Goal: Information Seeking & Learning: Check status

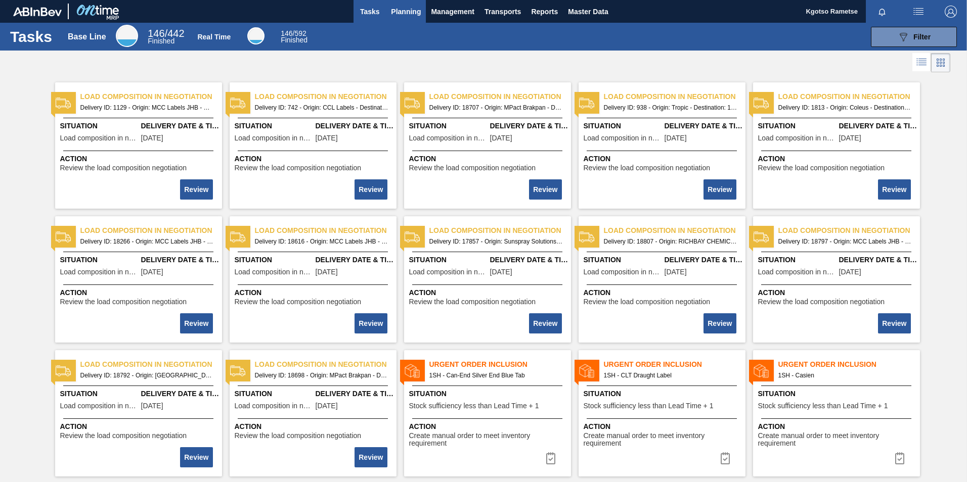
click at [407, 15] on span "Planning" at bounding box center [406, 12] width 30 height 12
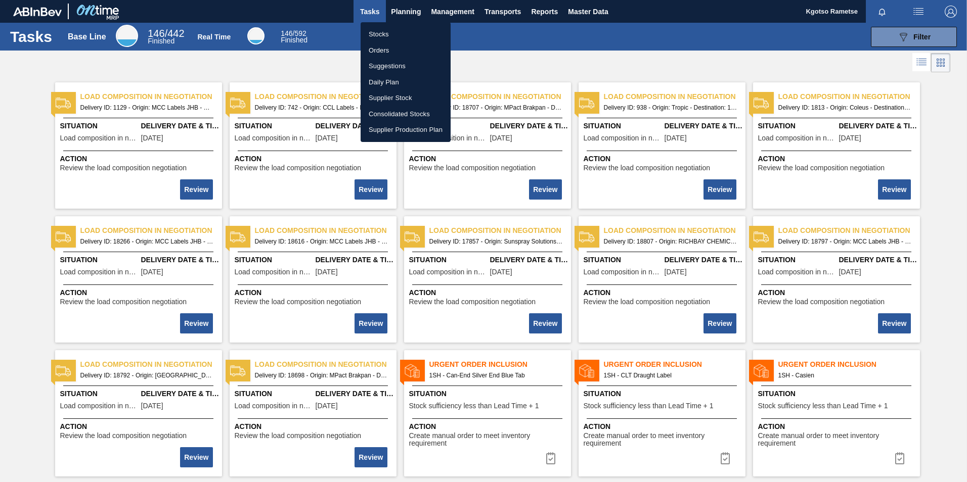
click at [388, 31] on li "Stocks" at bounding box center [406, 34] width 90 height 16
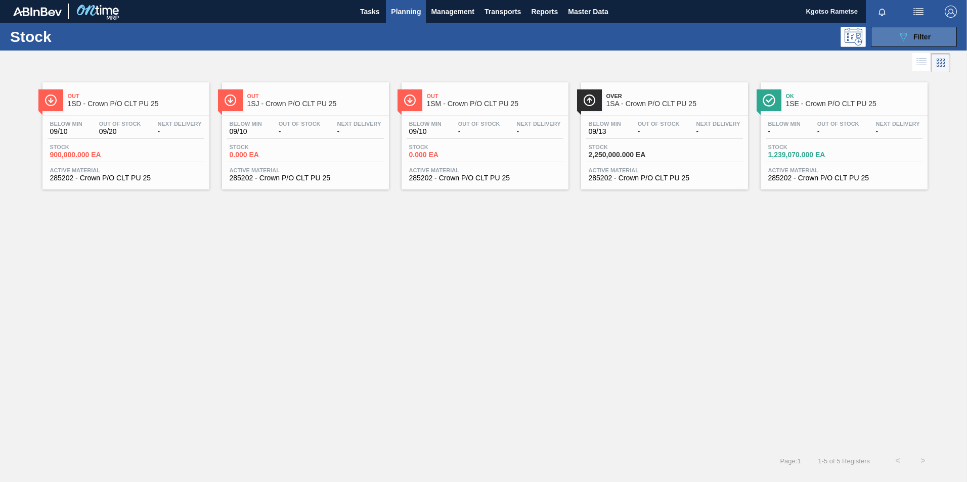
click at [890, 32] on button "089F7B8B-B2A5-4AFE-B5C0-19BA573D28AC Filter" at bounding box center [914, 37] width 86 height 20
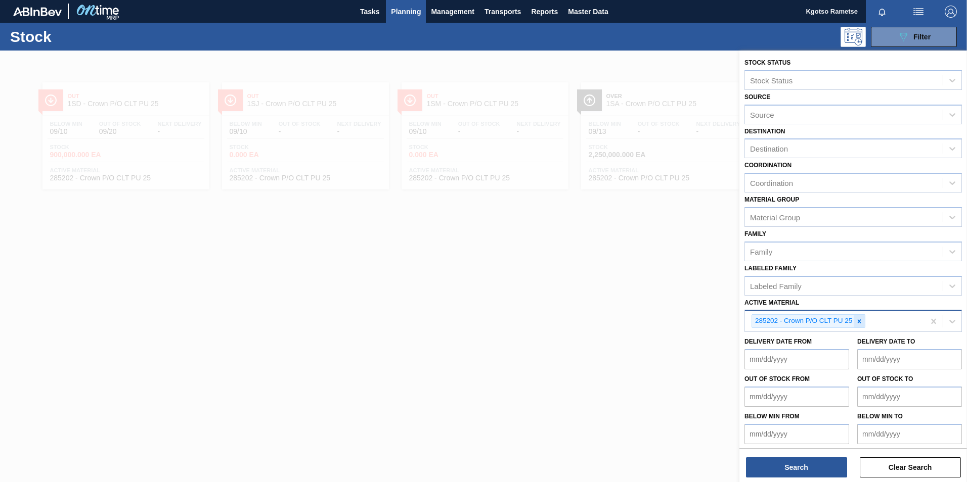
click at [861, 323] on icon at bounding box center [859, 321] width 7 height 7
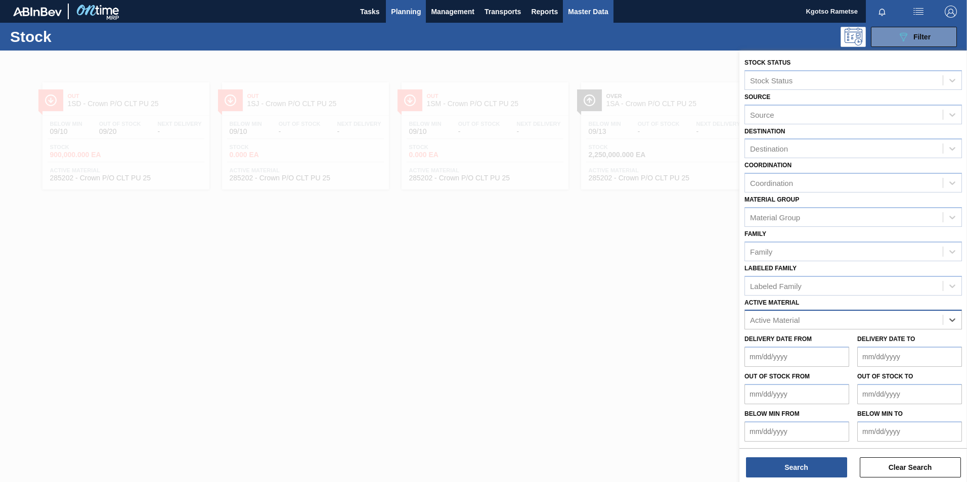
click at [589, 7] on span "Master Data" at bounding box center [588, 12] width 40 height 12
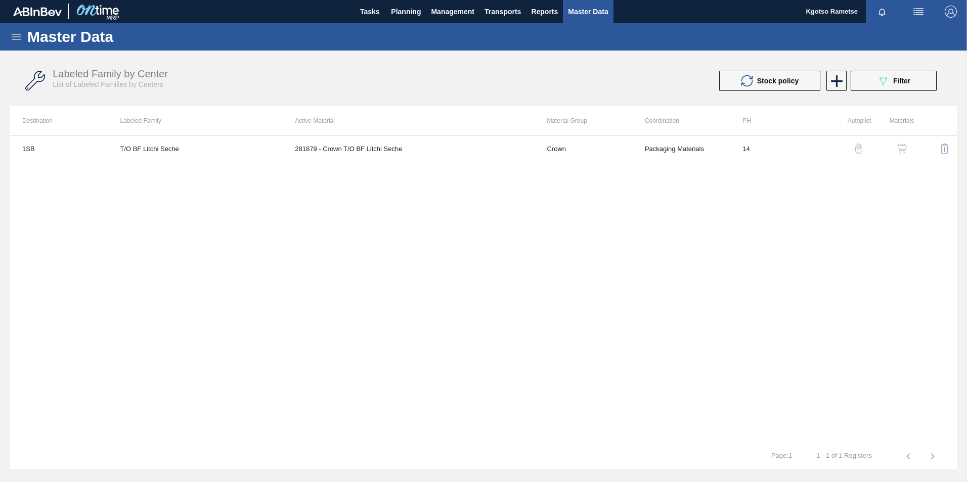
click at [15, 39] on icon at bounding box center [16, 37] width 9 height 6
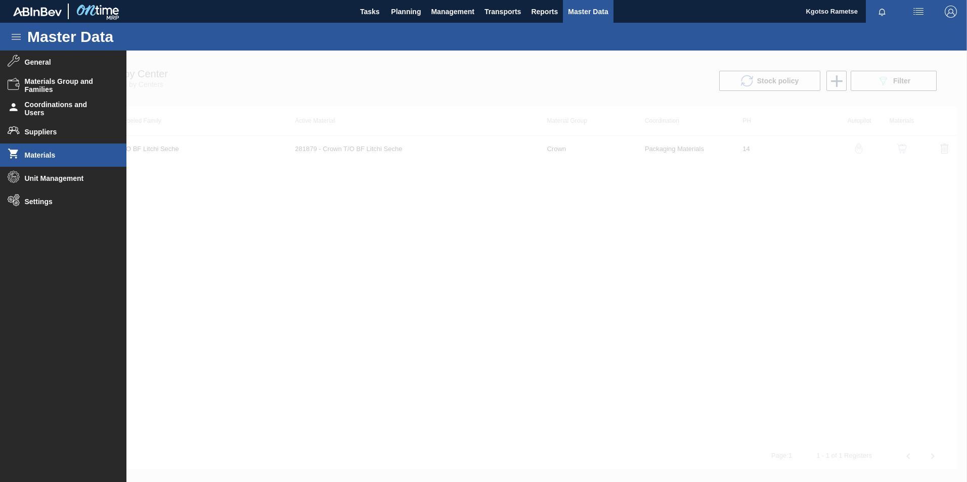
click at [46, 150] on li "Materials" at bounding box center [63, 155] width 126 height 23
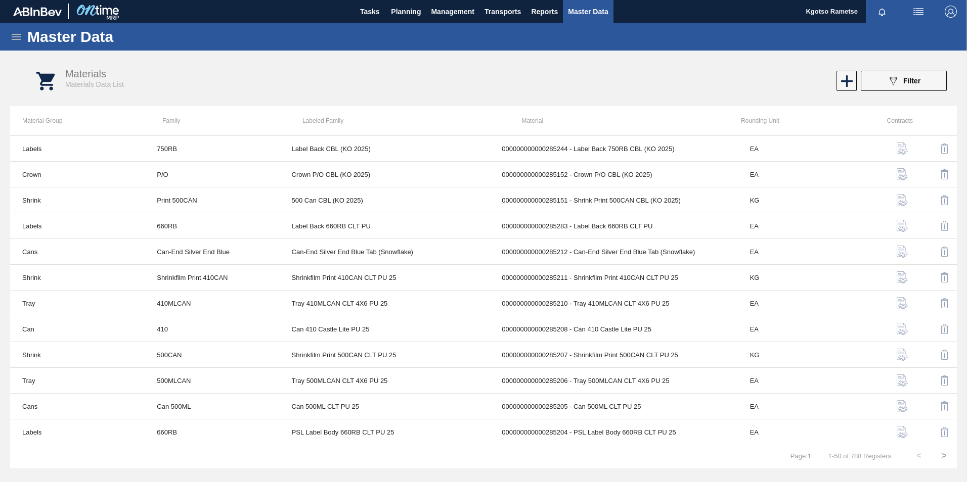
click at [13, 31] on icon at bounding box center [16, 37] width 12 height 12
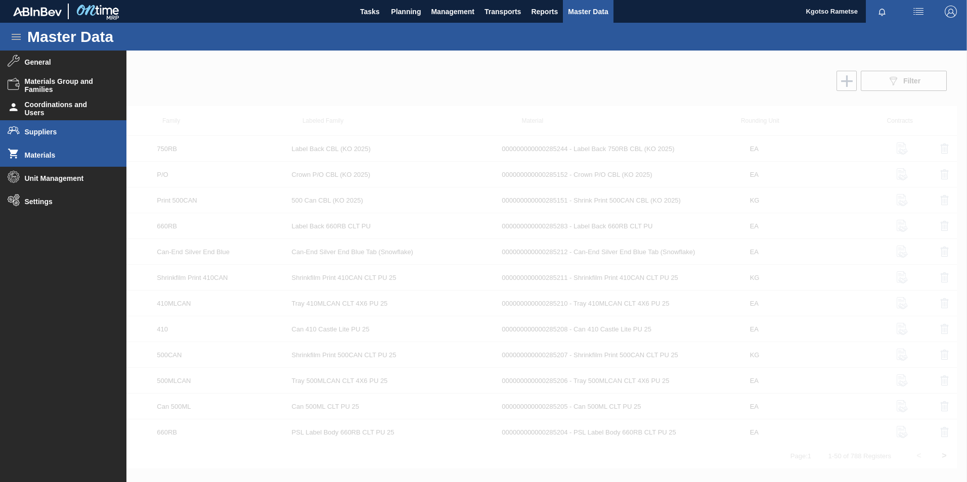
click at [35, 136] on span "Suppliers" at bounding box center [66, 132] width 83 height 8
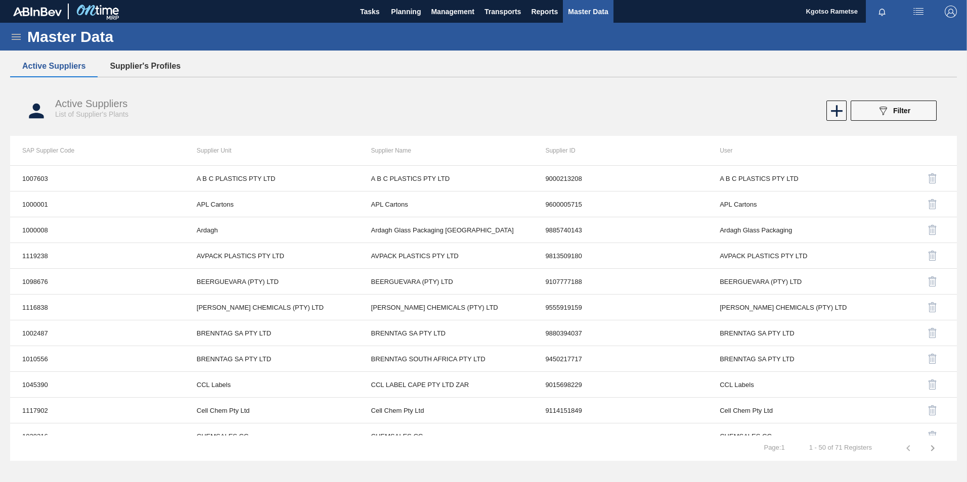
click at [176, 63] on button "Supplier's Profiles" at bounding box center [145, 66] width 95 height 21
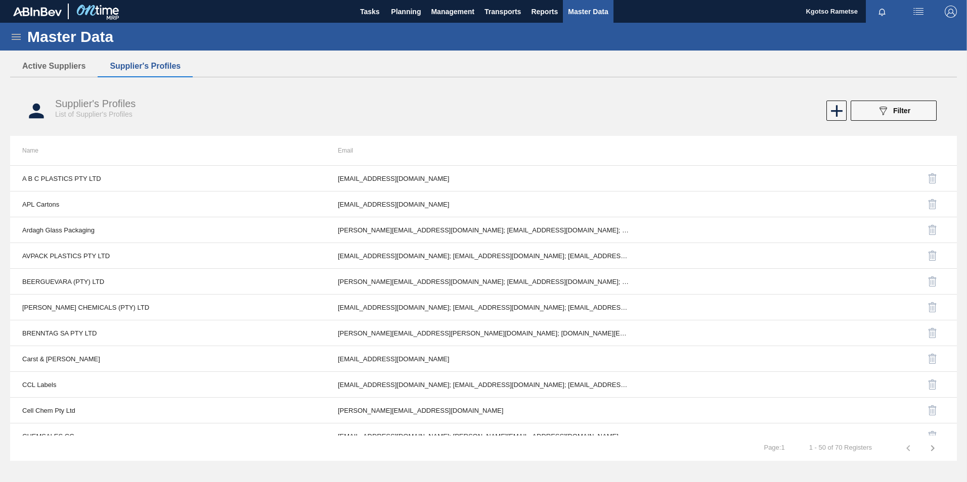
click at [917, 113] on button "089F7B8B-B2A5-4AFE-B5C0-19BA573D28AC Filter" at bounding box center [894, 111] width 86 height 20
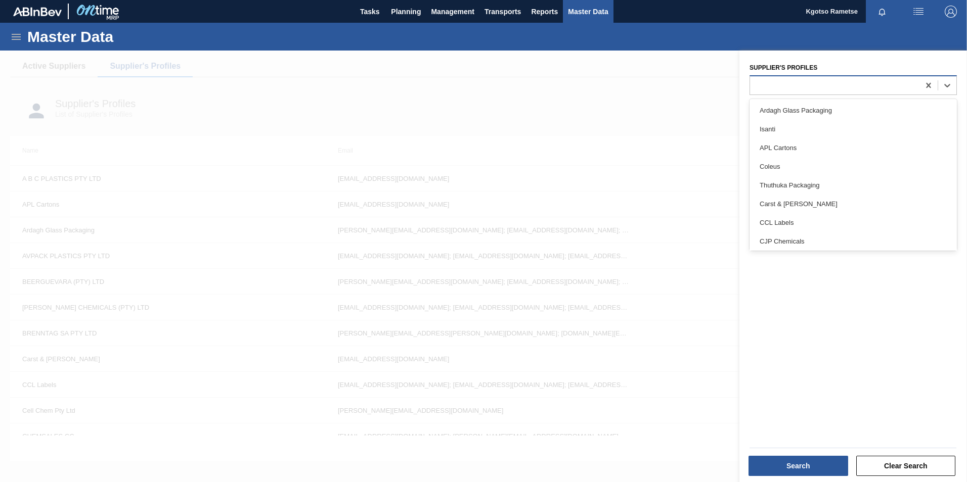
click at [812, 94] on div at bounding box center [852, 85] width 207 height 20
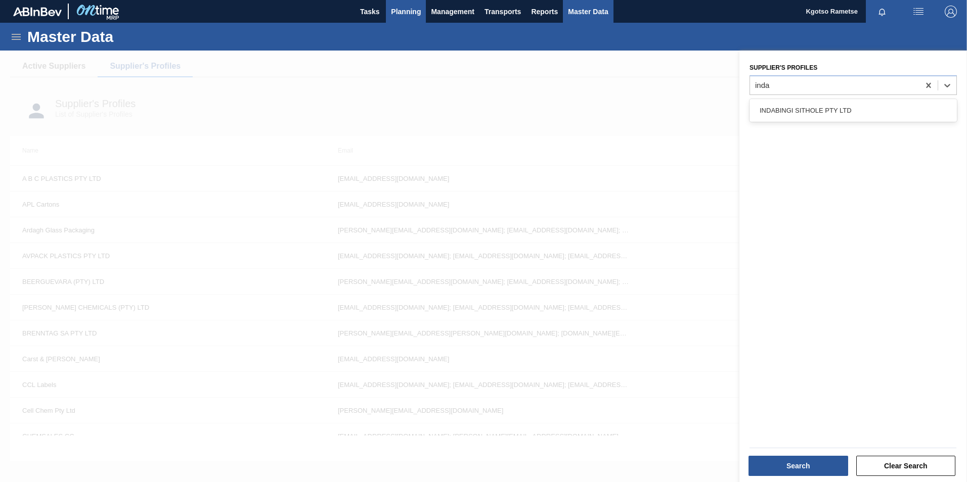
type Profiles "inda"
click at [397, 4] on button "Planning" at bounding box center [406, 11] width 40 height 23
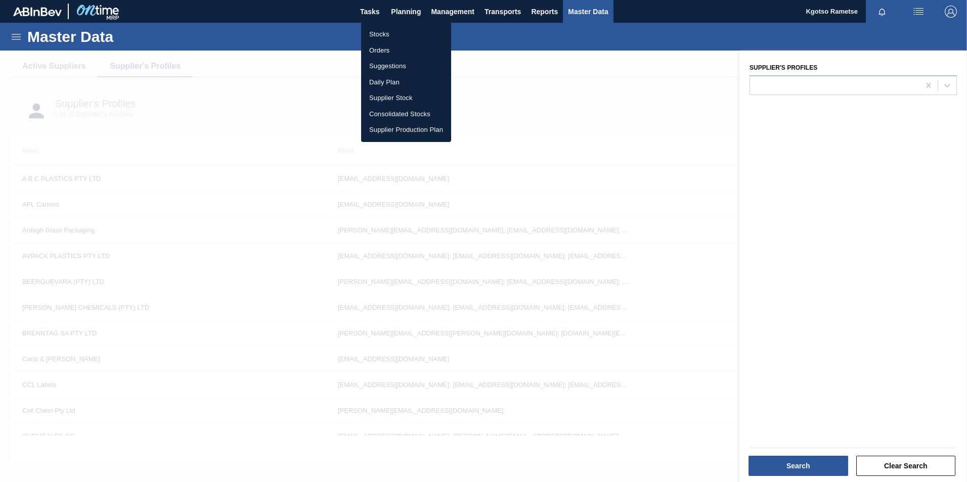
click at [387, 36] on li "Stocks" at bounding box center [406, 34] width 90 height 16
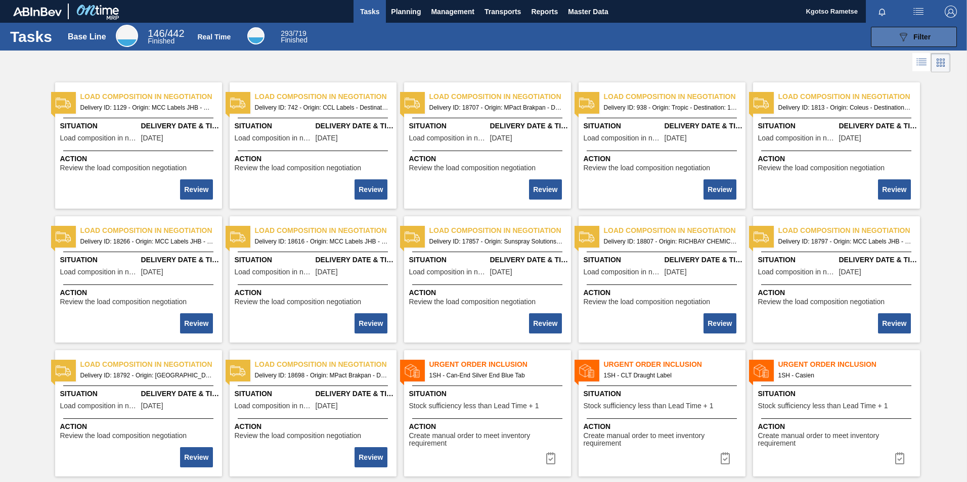
click at [643, 41] on icon "089F7B8B-B2A5-4AFE-B5C0-19BA573D28AC" at bounding box center [903, 37] width 12 height 12
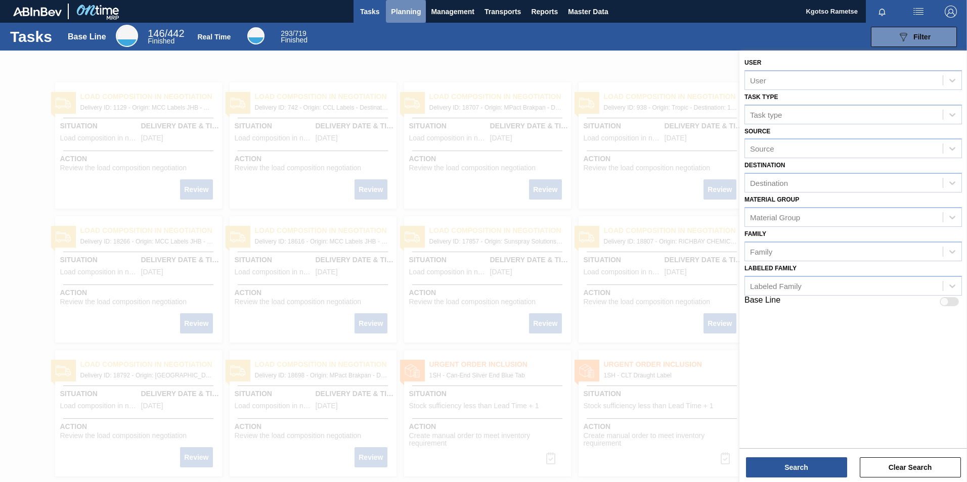
click at [403, 12] on span "Planning" at bounding box center [406, 12] width 30 height 12
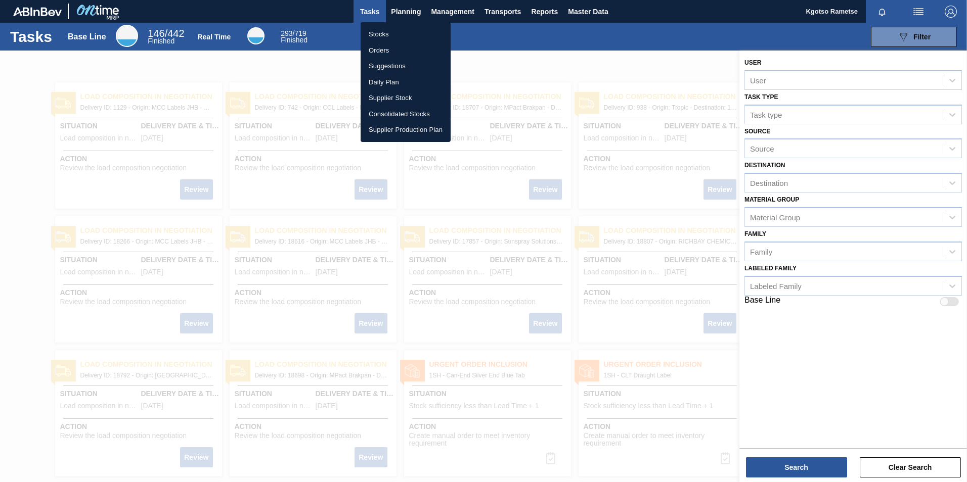
click at [388, 32] on li "Stocks" at bounding box center [406, 34] width 90 height 16
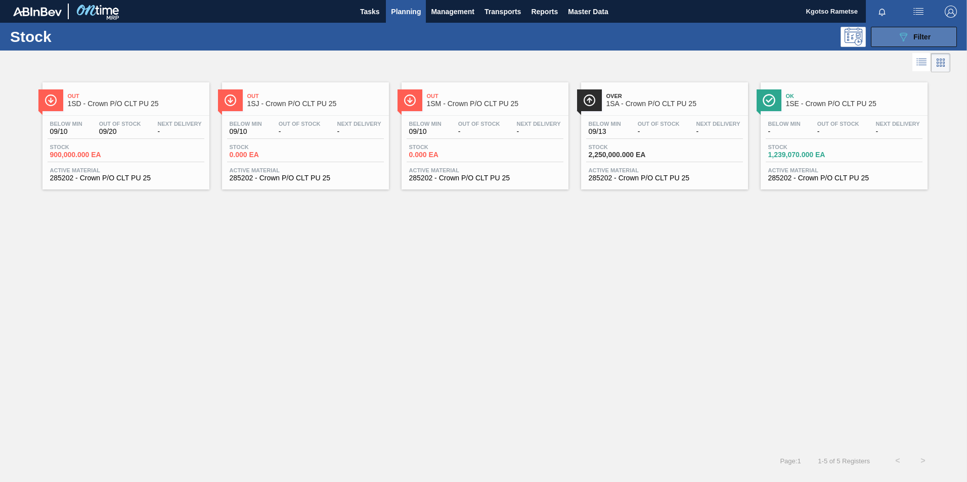
click at [643, 40] on button "089F7B8B-B2A5-4AFE-B5C0-19BA573D28AC Filter" at bounding box center [914, 37] width 86 height 20
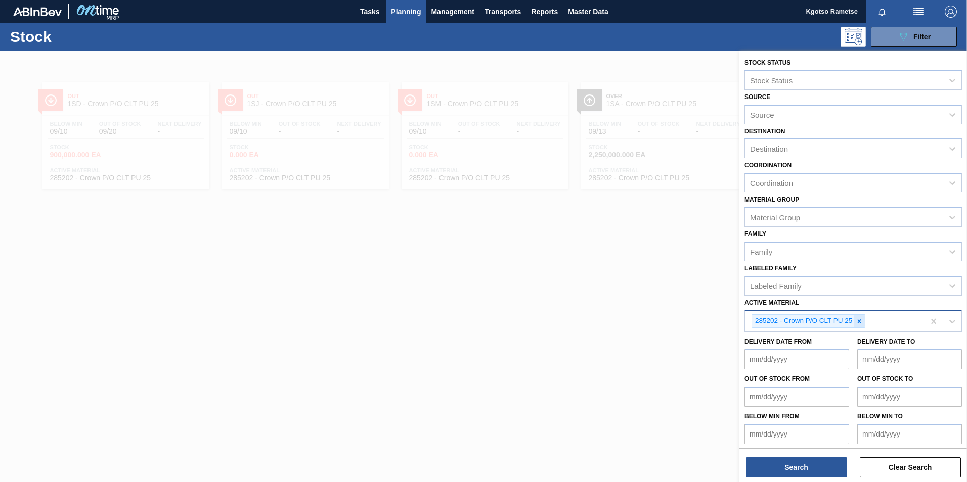
click at [643, 300] on div at bounding box center [859, 321] width 11 height 13
paste Material "5245"
type Material "5245"
click at [643, 300] on button "Search" at bounding box center [796, 468] width 101 height 20
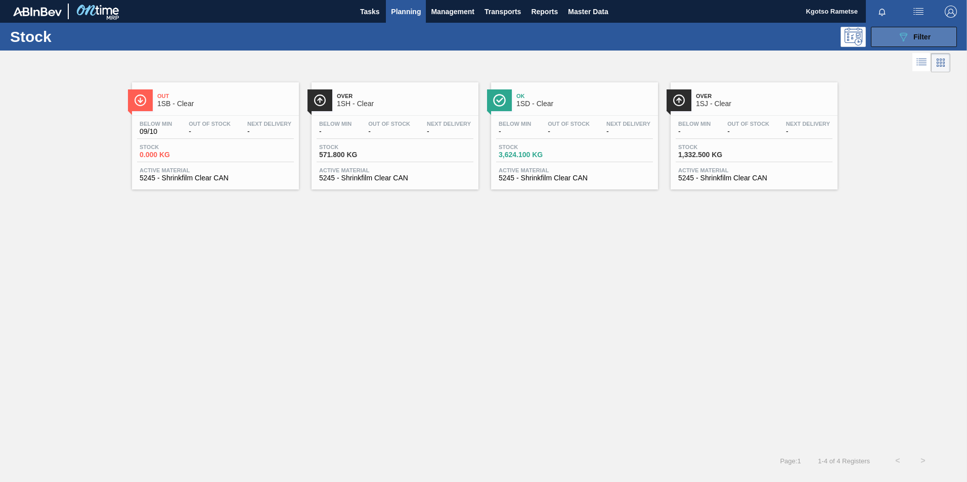
click at [643, 27] on button "089F7B8B-B2A5-4AFE-B5C0-19BA573D28AC Filter" at bounding box center [914, 37] width 86 height 20
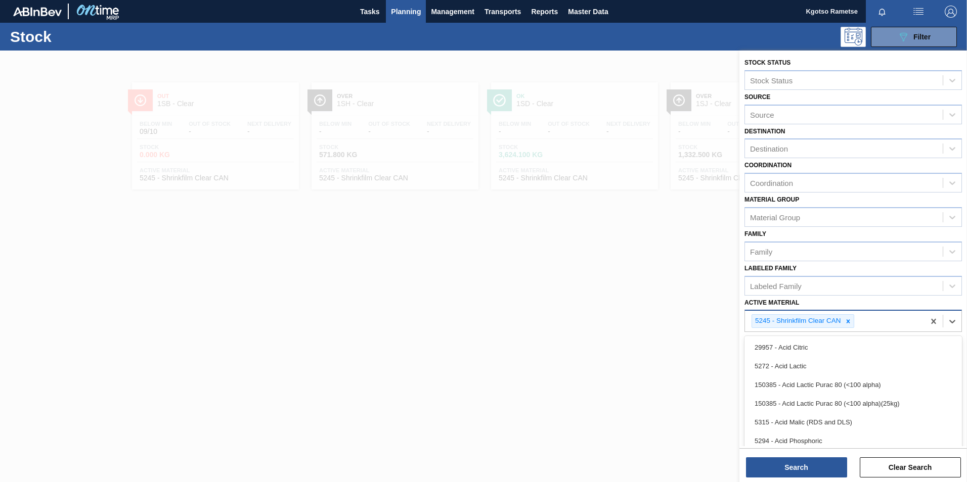
click at [643, 300] on div "5245 - Shrinkfilm Clear CAN" at bounding box center [835, 321] width 180 height 21
click at [643, 300] on icon at bounding box center [847, 321] width 7 height 7
paste Material "57991"
type Material "57991"
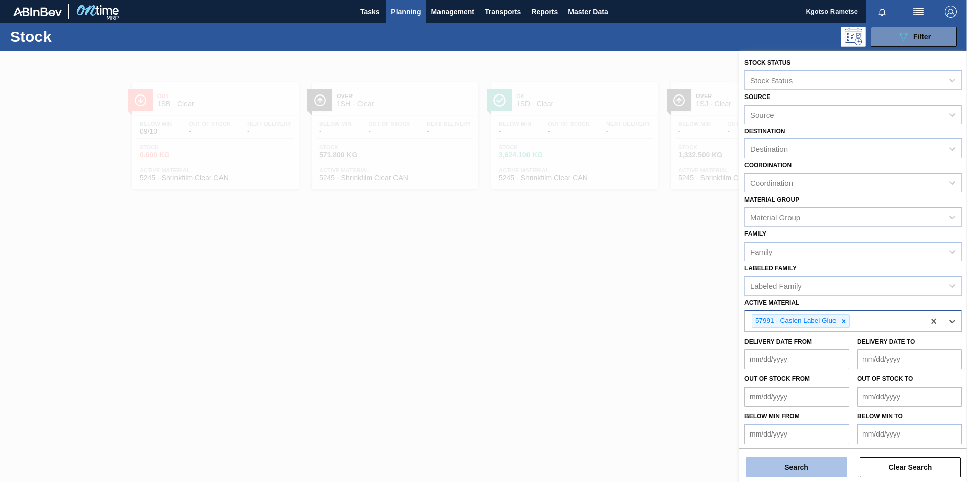
click at [643, 300] on button "Search" at bounding box center [796, 468] width 101 height 20
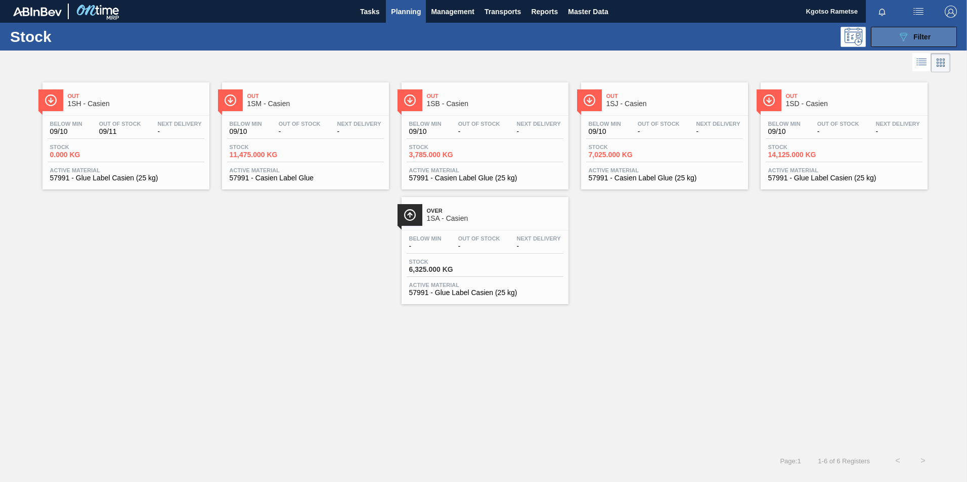
click at [643, 43] on button "089F7B8B-B2A5-4AFE-B5C0-19BA573D28AC Filter" at bounding box center [914, 37] width 86 height 20
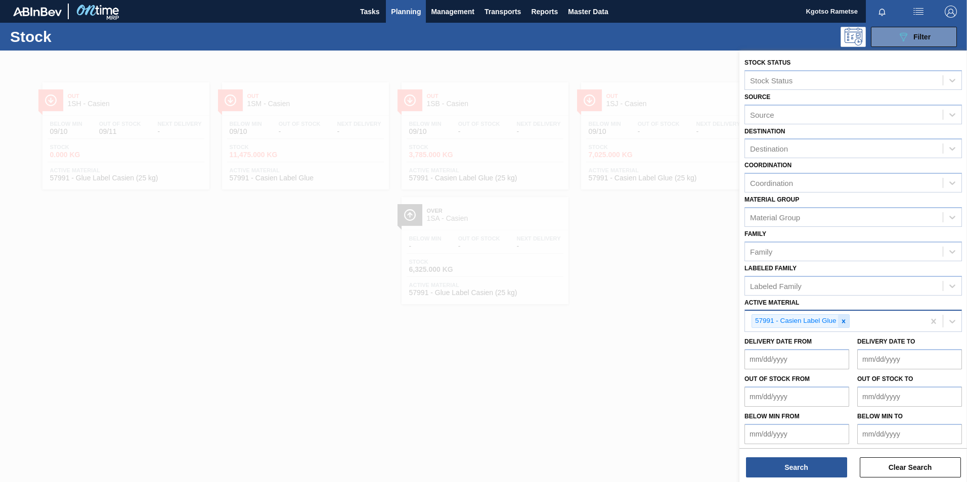
click at [643, 300] on icon at bounding box center [843, 321] width 7 height 7
paste Material "284666"
type Material "284666"
click at [643, 300] on button "Search" at bounding box center [796, 468] width 101 height 20
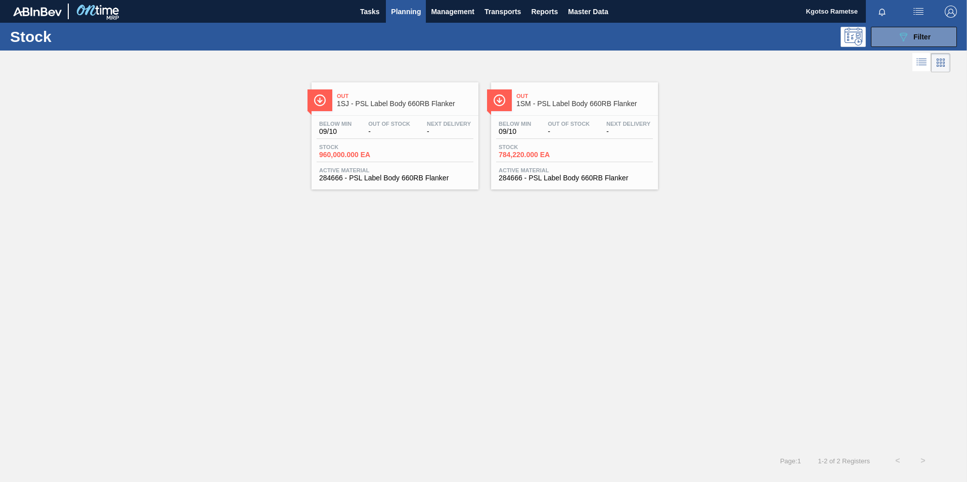
click at [578, 104] on span "1SM - PSL Label Body 660RB Flanker" at bounding box center [584, 104] width 137 height 8
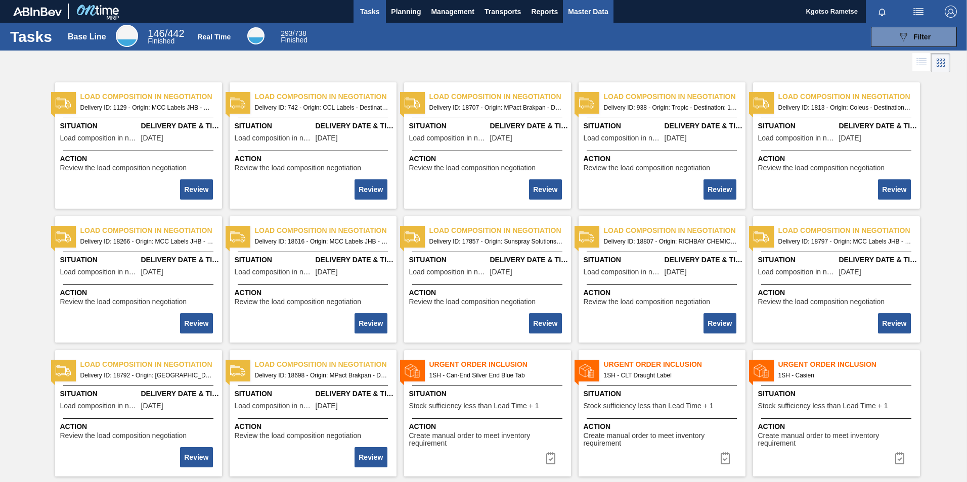
click at [576, 16] on span "Master Data" at bounding box center [588, 12] width 40 height 12
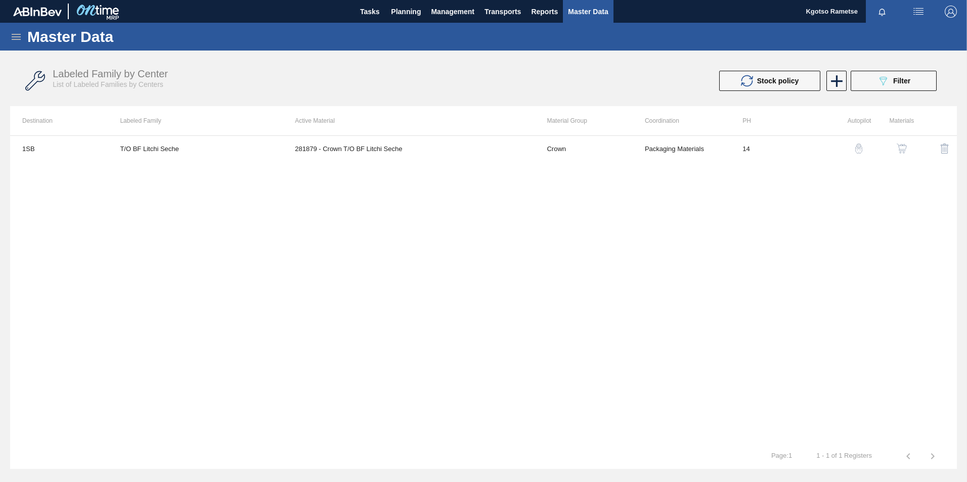
click at [21, 37] on icon at bounding box center [16, 37] width 12 height 12
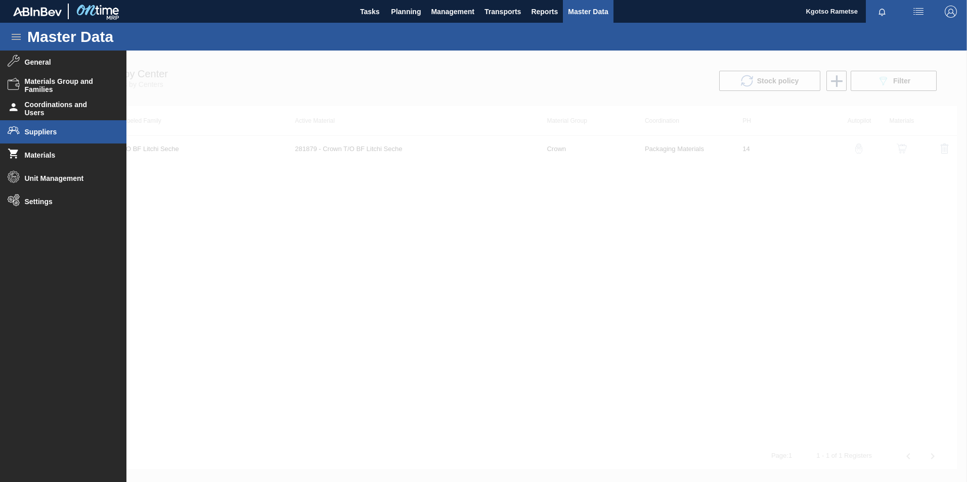
click at [52, 132] on span "Suppliers" at bounding box center [66, 132] width 83 height 8
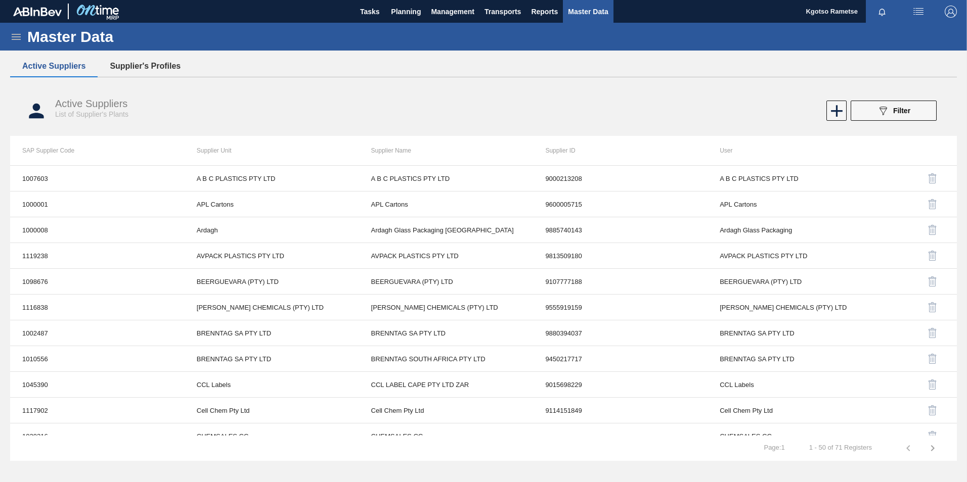
click at [143, 73] on button "Supplier's Profiles" at bounding box center [145, 66] width 95 height 21
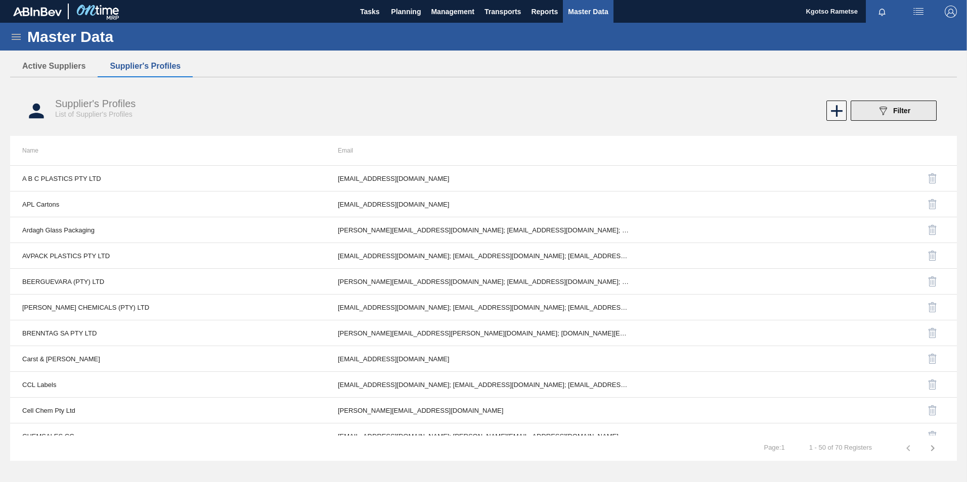
click at [906, 110] on span "Filter" at bounding box center [901, 111] width 17 height 8
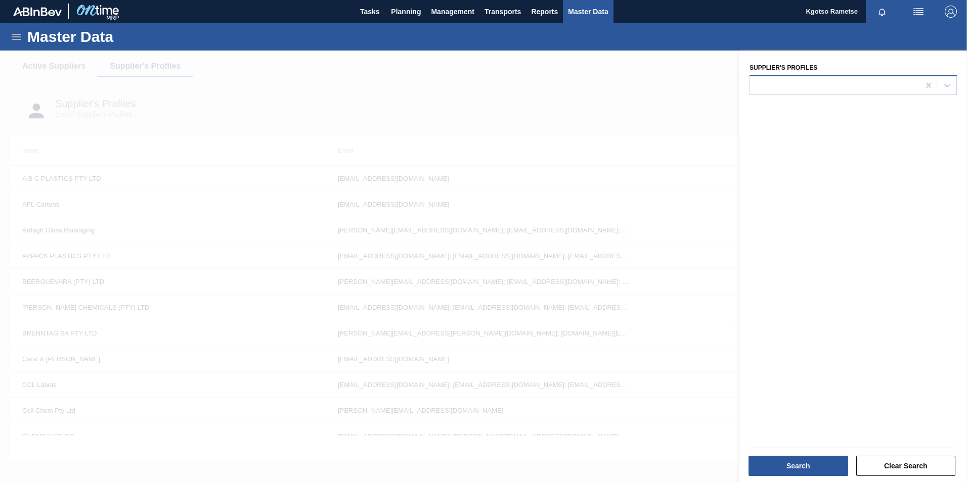
click at [782, 91] on div at bounding box center [834, 85] width 169 height 15
type Profiles "isan"
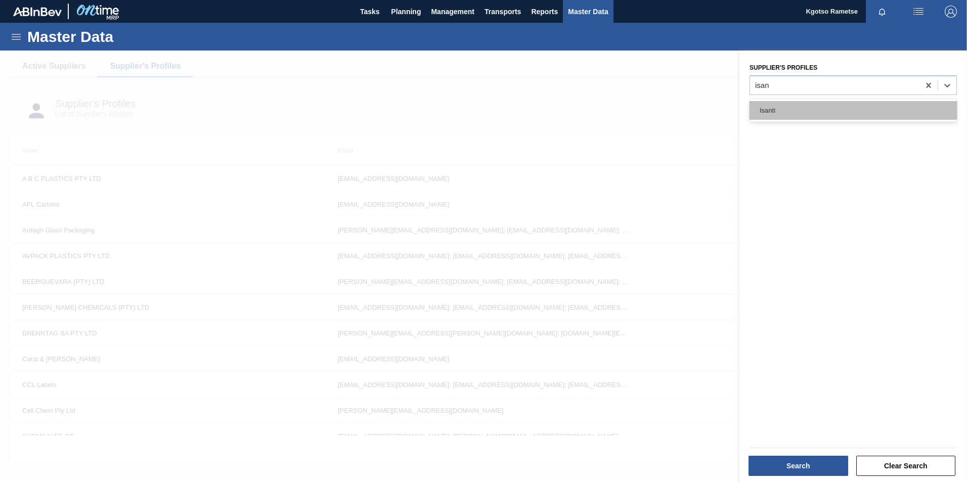
click at [769, 114] on div "Isanti" at bounding box center [852, 110] width 207 height 19
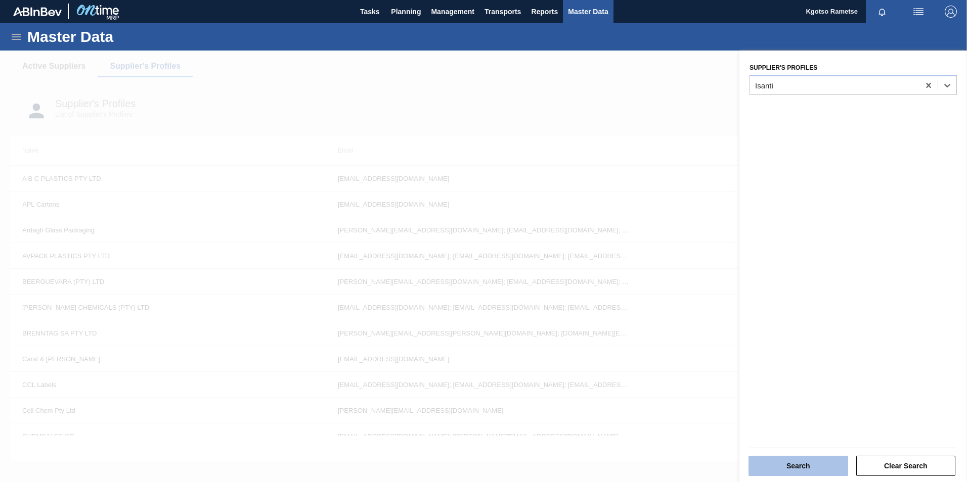
click at [822, 473] on button "Search" at bounding box center [798, 466] width 100 height 20
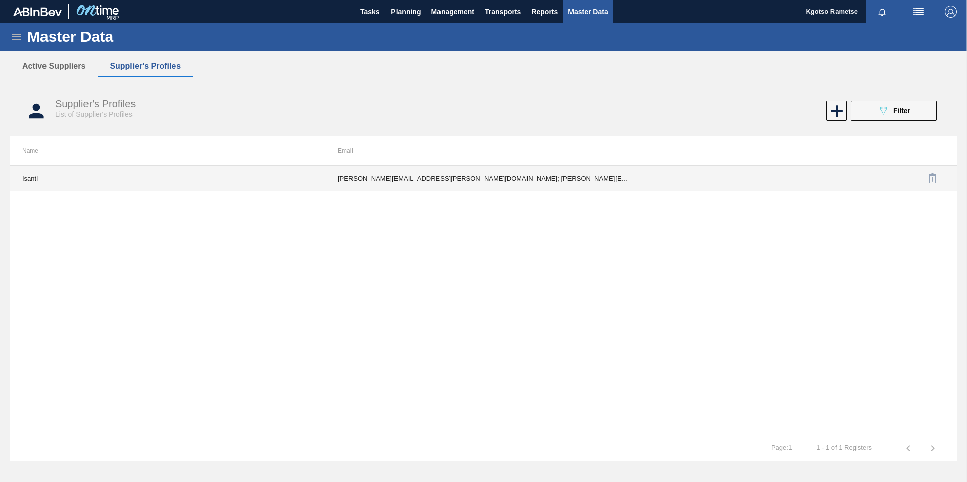
click at [412, 176] on td "Chantel.Griffiths@isantiglass.com; Melinda.Mgedeza@isantiglass.com; Ronel.Cara@…" at bounding box center [484, 178] width 316 height 25
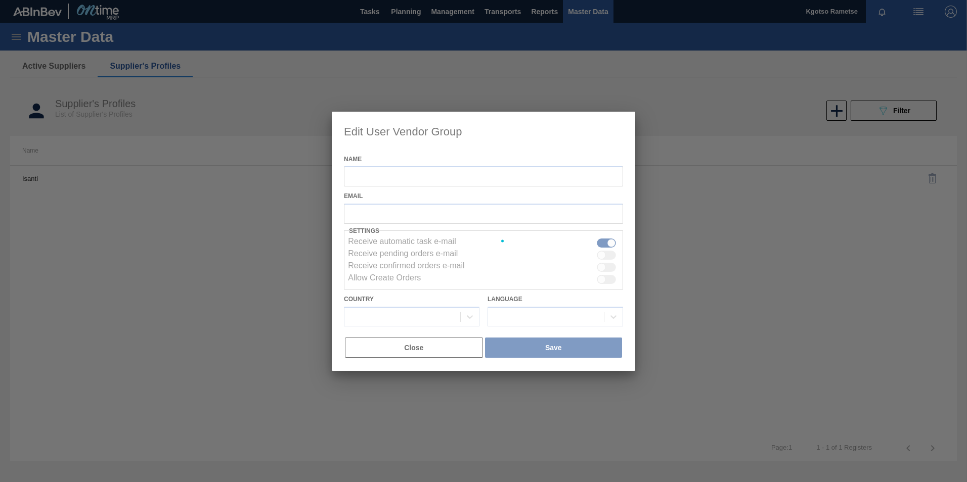
type input "Isanti"
checkbox input "true"
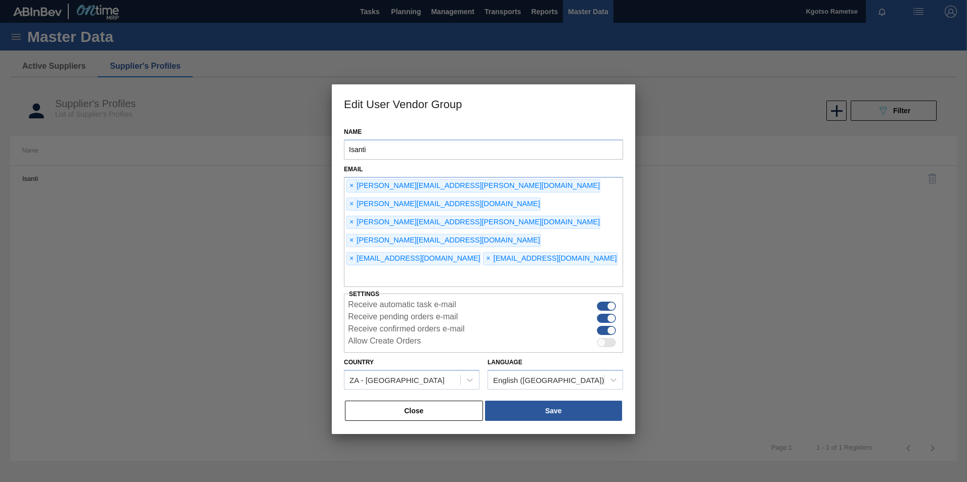
drag, startPoint x: 385, startPoint y: 380, endPoint x: 369, endPoint y: 373, distance: 17.9
click at [369, 401] on button "Close" at bounding box center [414, 411] width 138 height 20
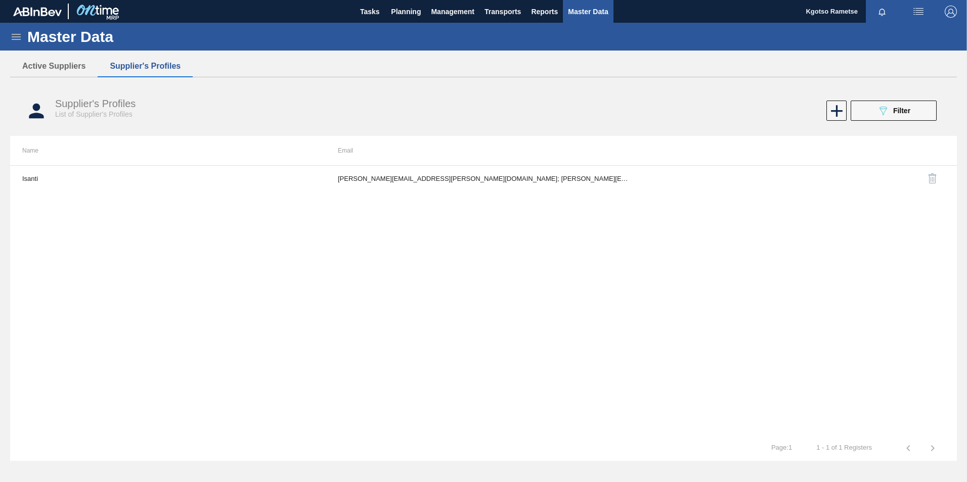
click at [950, 10] on img "button" at bounding box center [951, 12] width 12 height 12
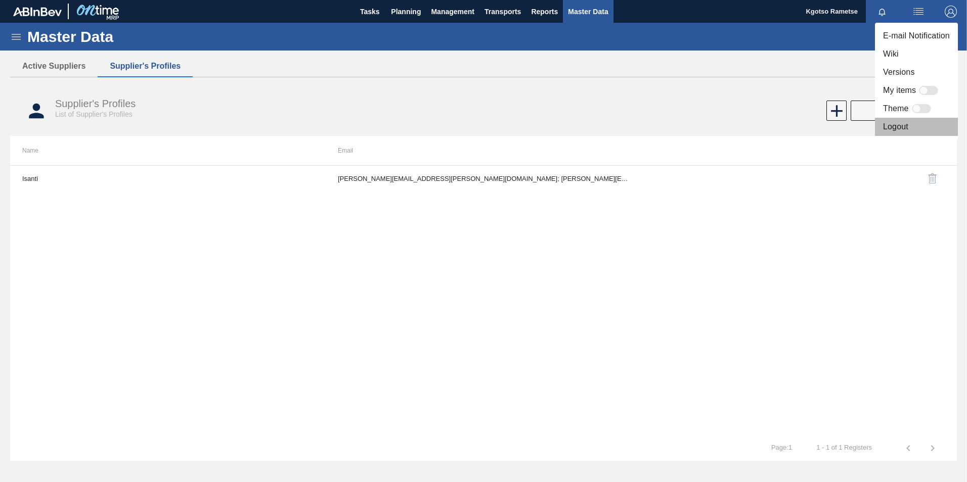
click at [905, 126] on li "Logout" at bounding box center [916, 127] width 83 height 18
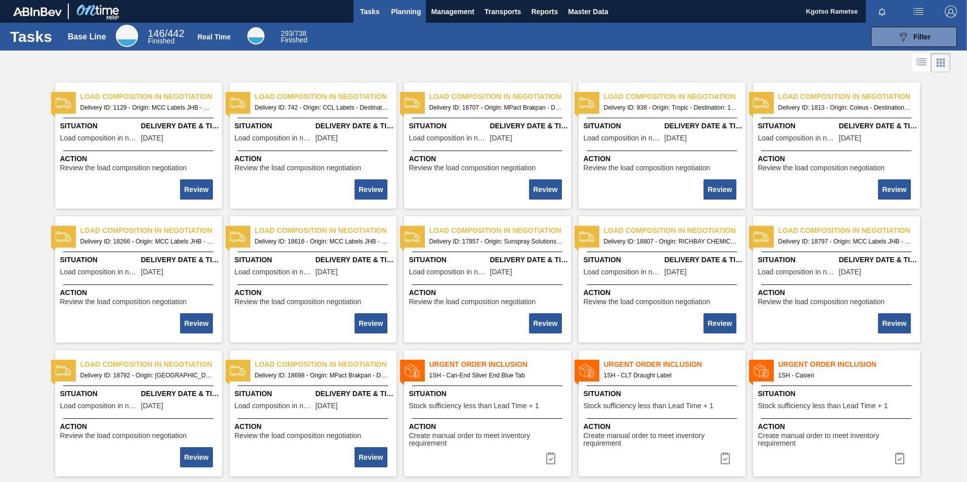
click at [413, 11] on span "Planning" at bounding box center [406, 12] width 30 height 12
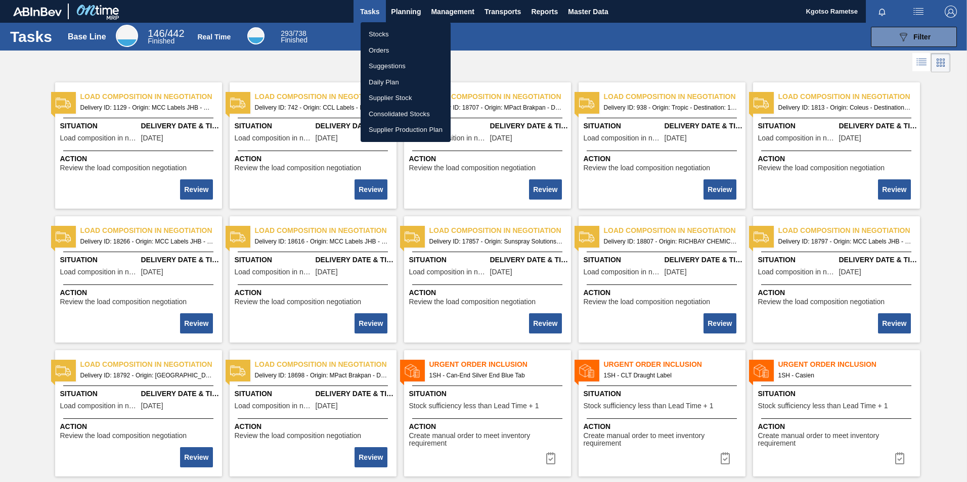
click at [396, 31] on li "Stocks" at bounding box center [406, 34] width 90 height 16
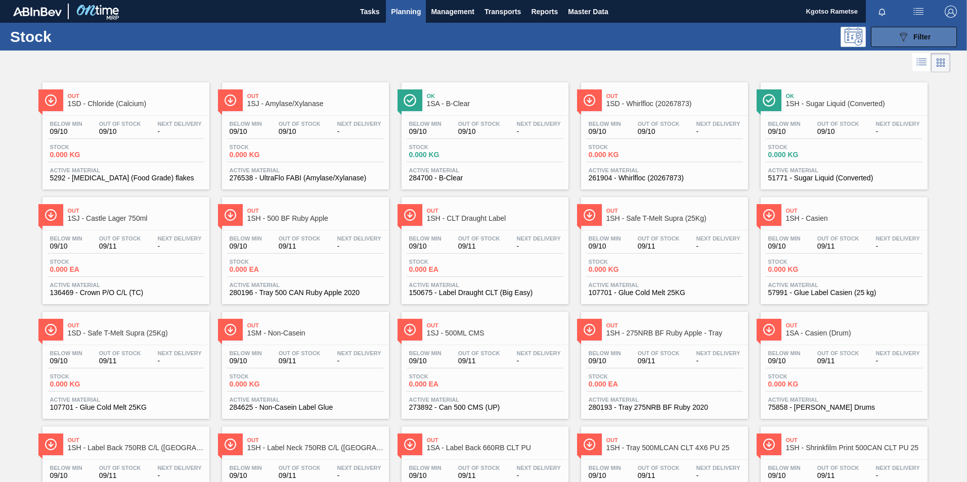
click at [916, 46] on button "089F7B8B-B2A5-4AFE-B5C0-19BA573D28AC Filter" at bounding box center [914, 37] width 86 height 20
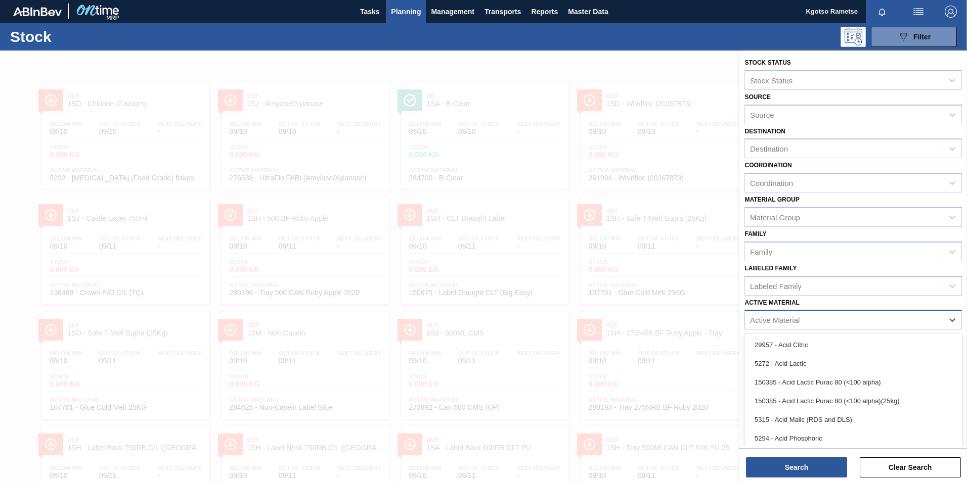
scroll to position [7, 0]
click at [795, 323] on div "Active Material" at bounding box center [775, 320] width 50 height 9
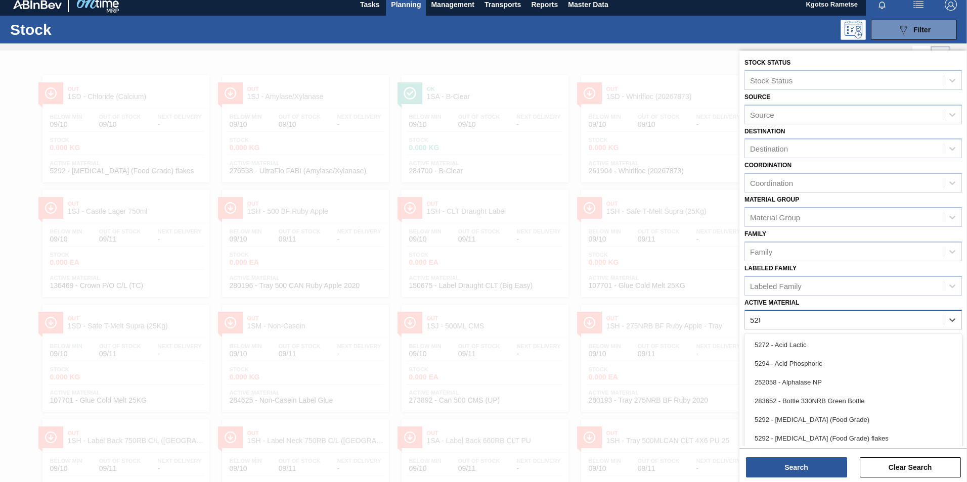
type Material "5288"
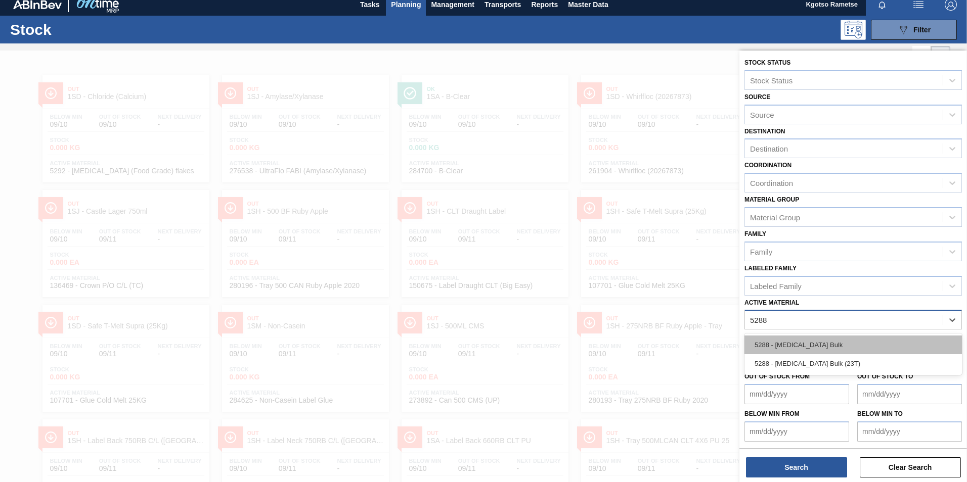
click at [790, 346] on div "5288 - [MEDICAL_DATA] Bulk" at bounding box center [852, 345] width 217 height 19
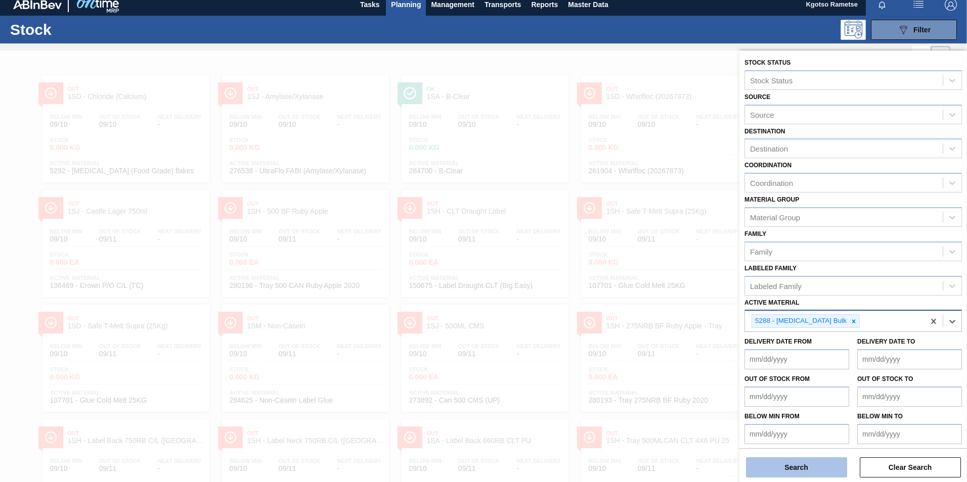
click at [799, 472] on button "Search" at bounding box center [796, 468] width 101 height 20
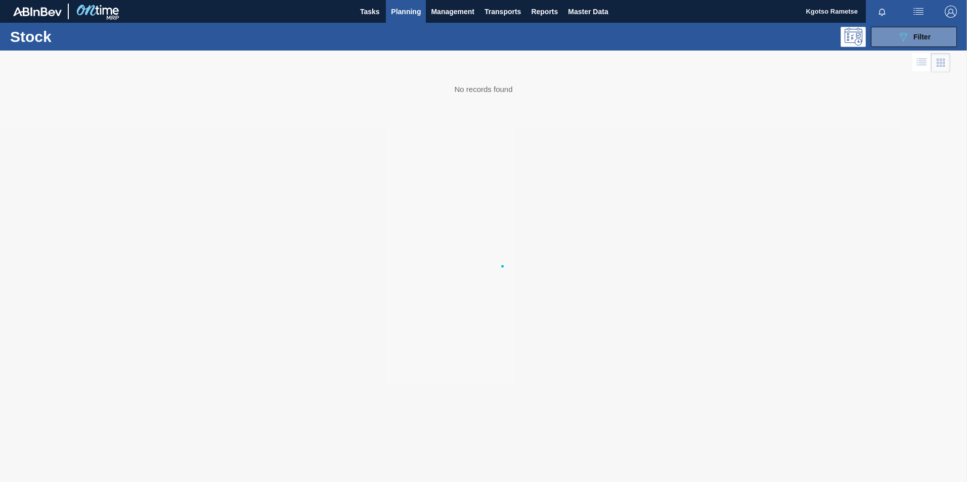
scroll to position [0, 0]
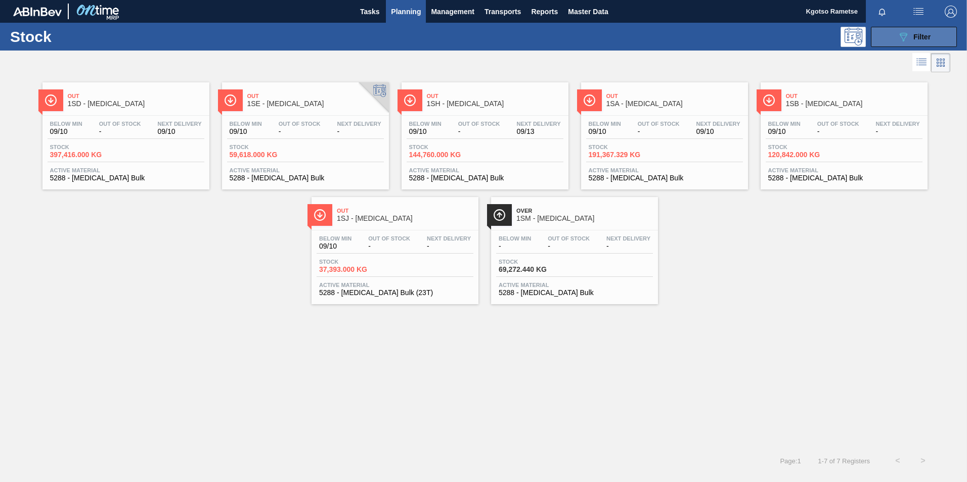
click at [893, 30] on button "089F7B8B-B2A5-4AFE-B5C0-19BA573D28AC Filter" at bounding box center [914, 37] width 86 height 20
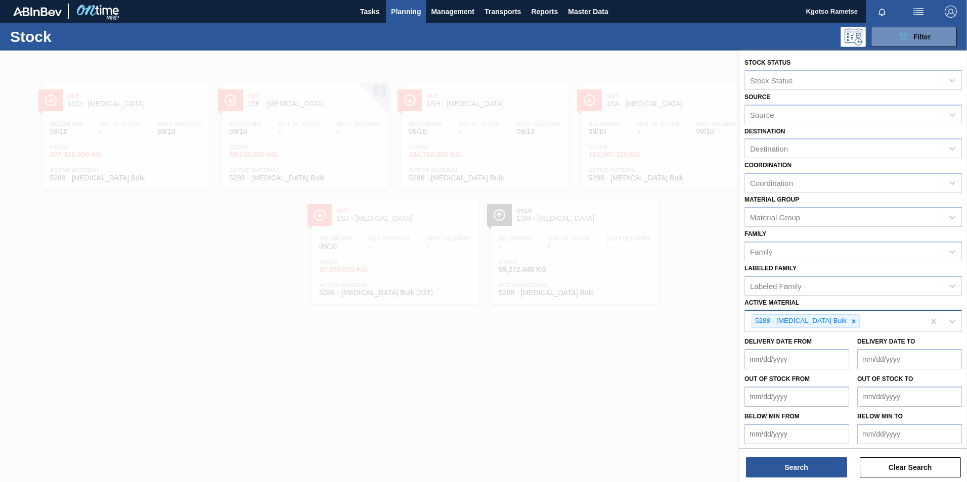
click at [598, 229] on div at bounding box center [483, 292] width 967 height 482
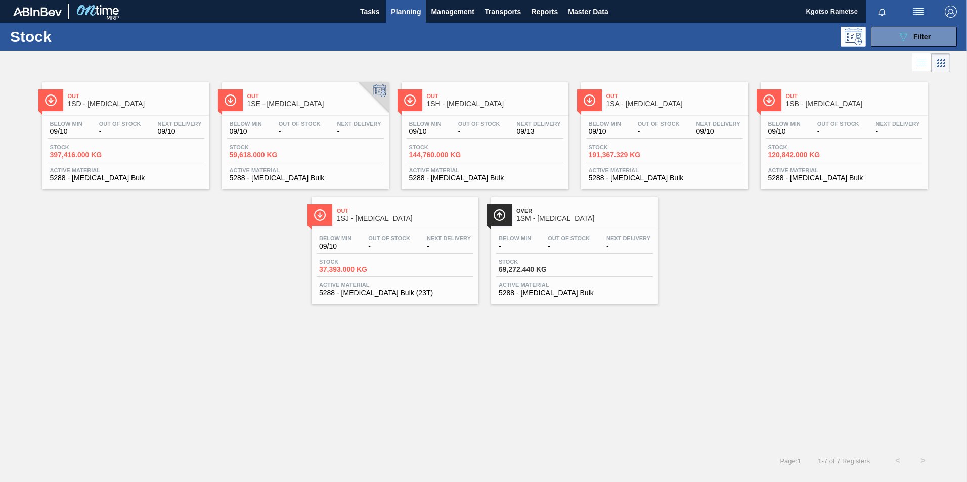
click at [129, 110] on div "Out 1SD - [MEDICAL_DATA]" at bounding box center [136, 100] width 137 height 23
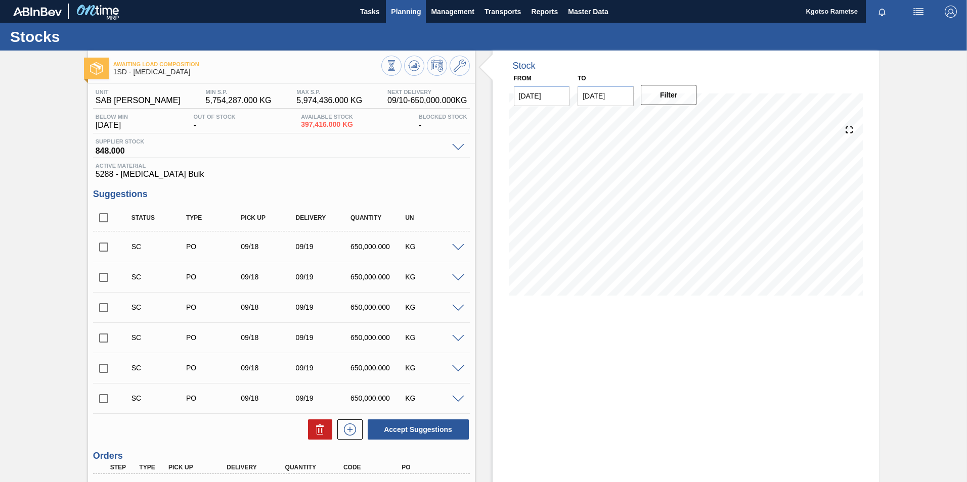
click at [409, 12] on span "Planning" at bounding box center [406, 12] width 30 height 12
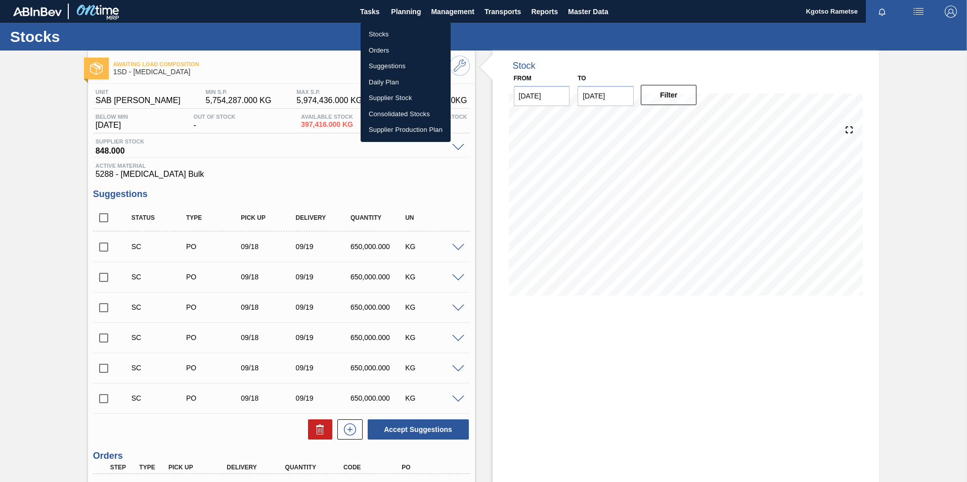
click at [397, 34] on li "Stocks" at bounding box center [406, 34] width 90 height 16
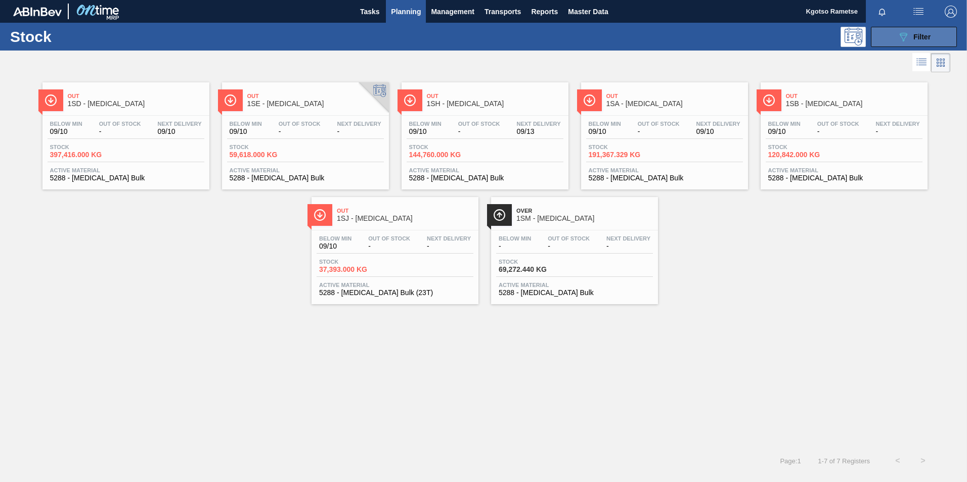
click at [896, 28] on button "089F7B8B-B2A5-4AFE-B5C0-19BA573D28AC Filter" at bounding box center [914, 37] width 86 height 20
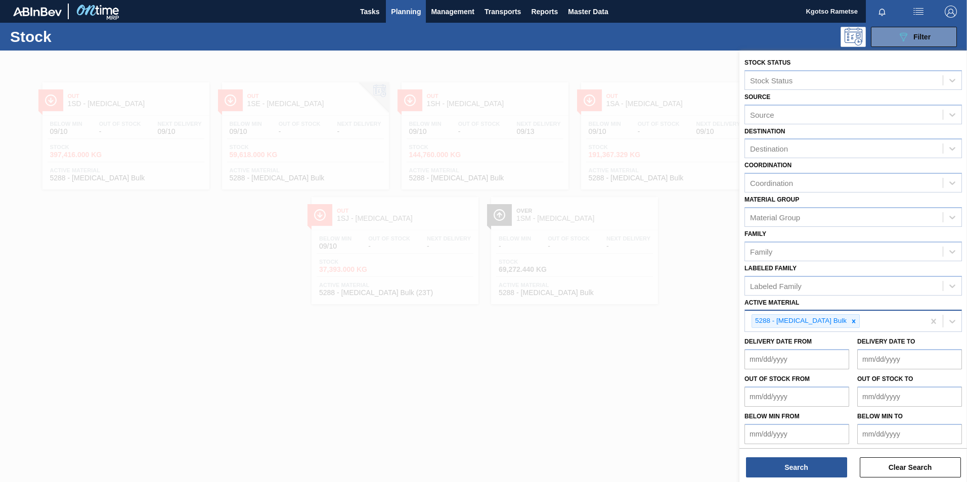
scroll to position [3, 0]
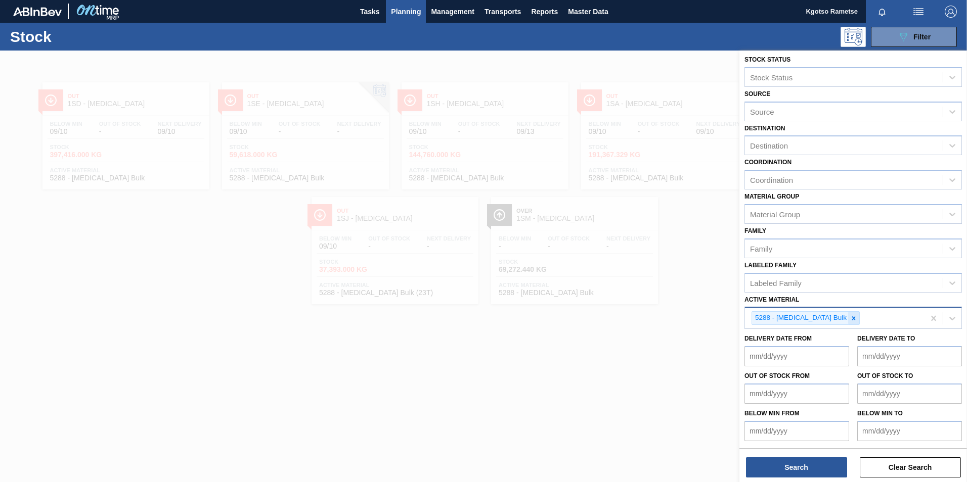
click at [852, 320] on icon at bounding box center [854, 319] width 4 height 4
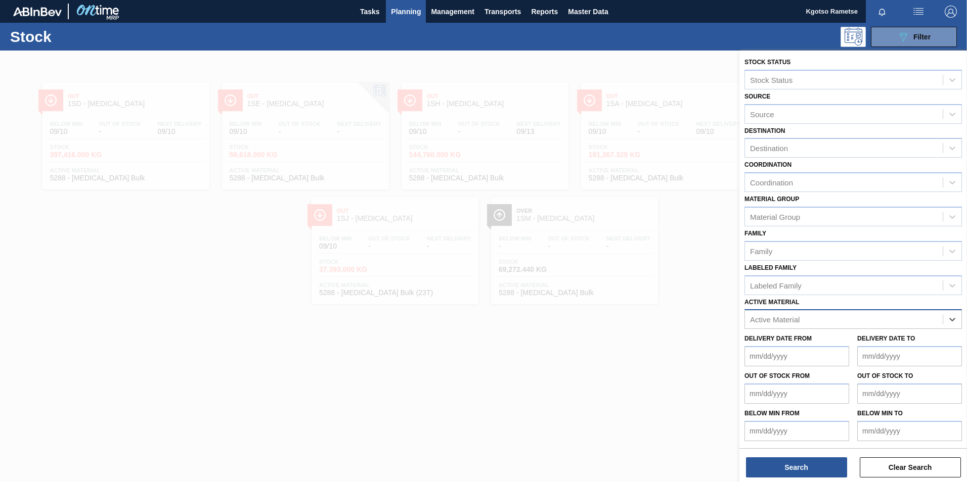
scroll to position [1, 0]
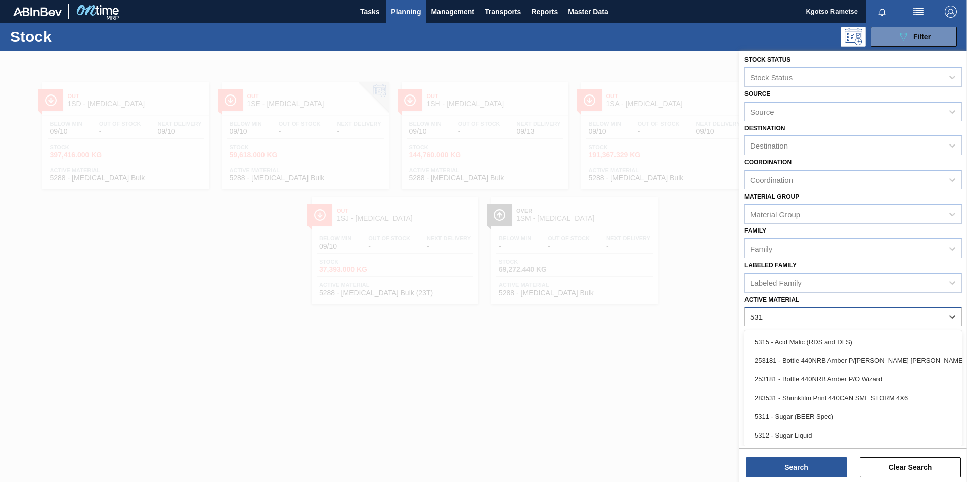
type Material "5311"
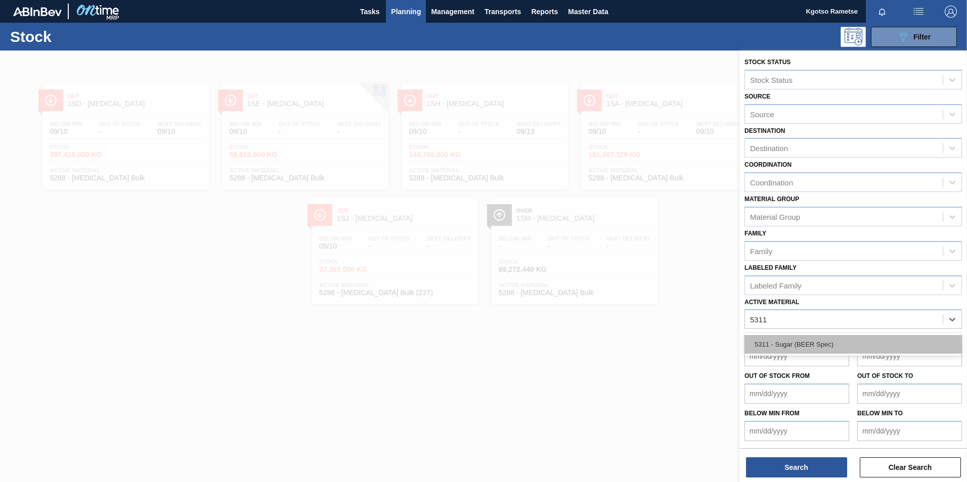
click at [771, 343] on div "5311 - Sugar (BEER Spec)" at bounding box center [852, 344] width 217 height 19
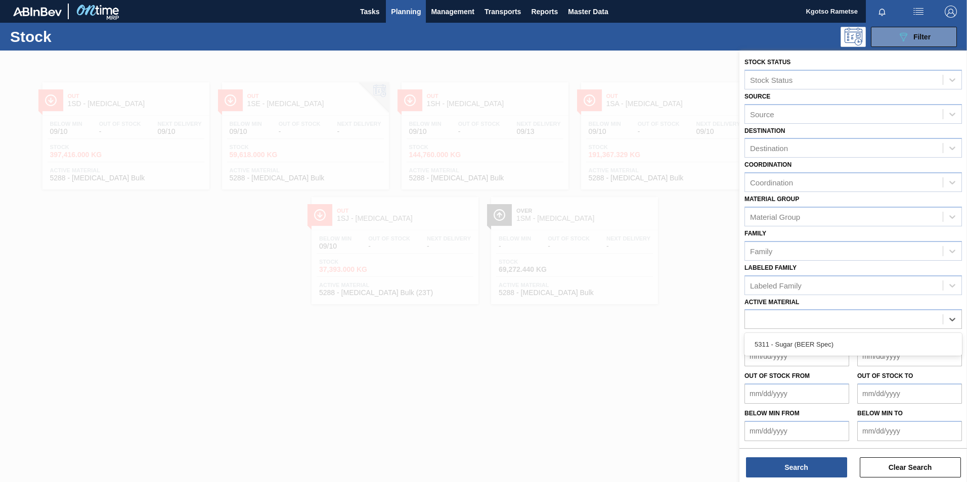
scroll to position [3, 0]
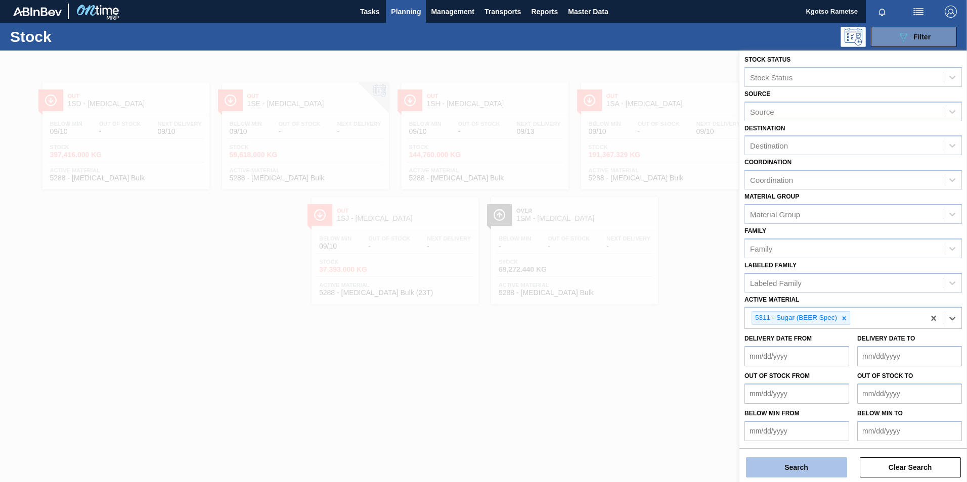
click at [780, 465] on button "Search" at bounding box center [796, 468] width 101 height 20
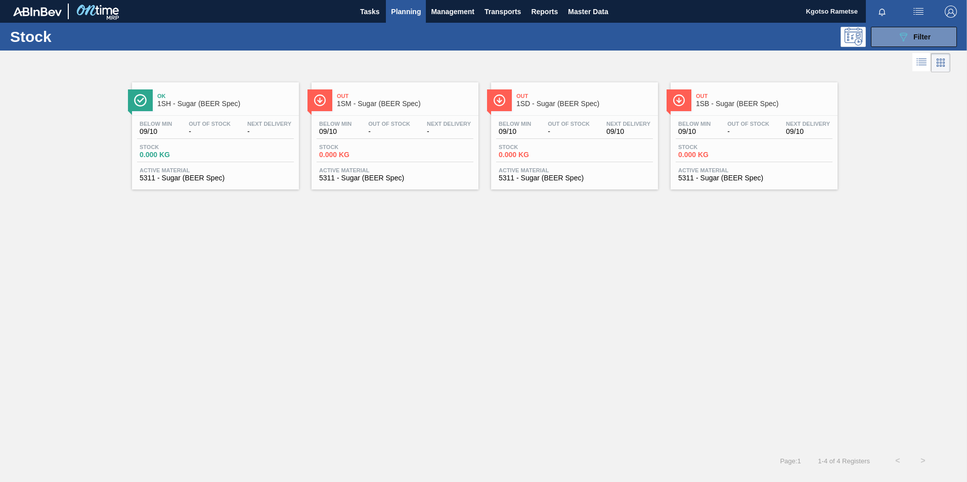
click at [544, 103] on span "1SD - Sugar (BEER Spec)" at bounding box center [584, 104] width 137 height 8
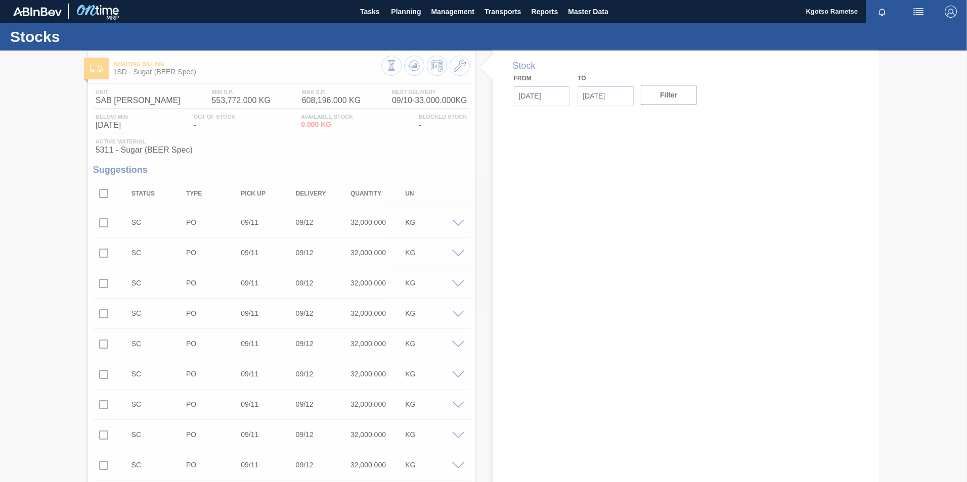
type input "[DATE]"
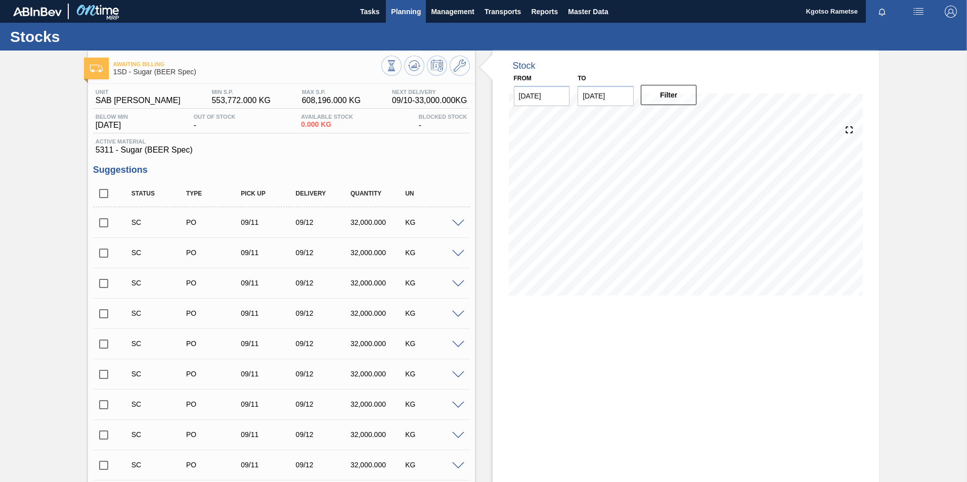
click at [413, 13] on span "Planning" at bounding box center [406, 12] width 30 height 12
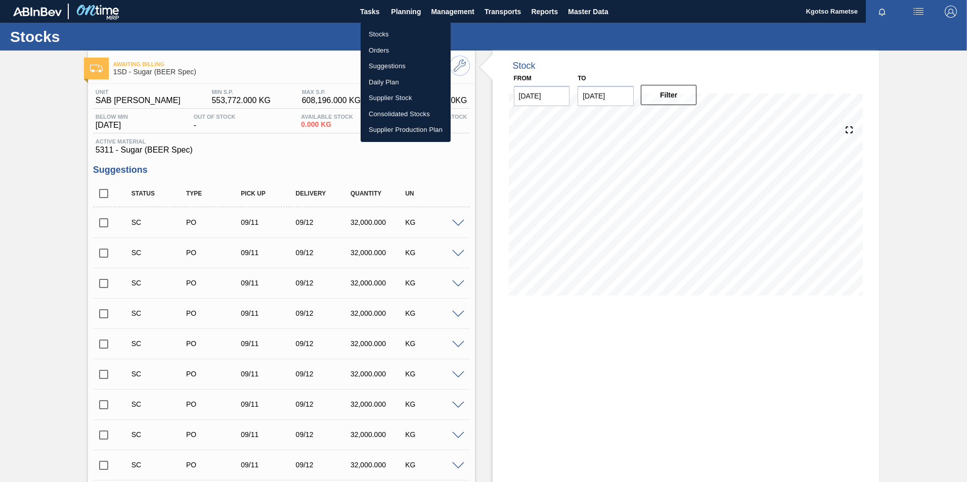
click at [394, 27] on li "Stocks" at bounding box center [406, 34] width 90 height 16
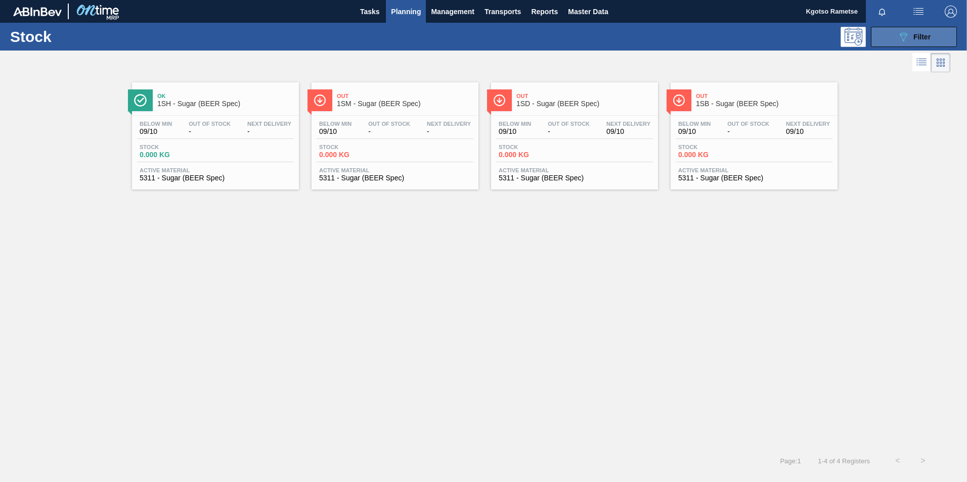
click at [904, 35] on icon at bounding box center [904, 37] width 8 height 9
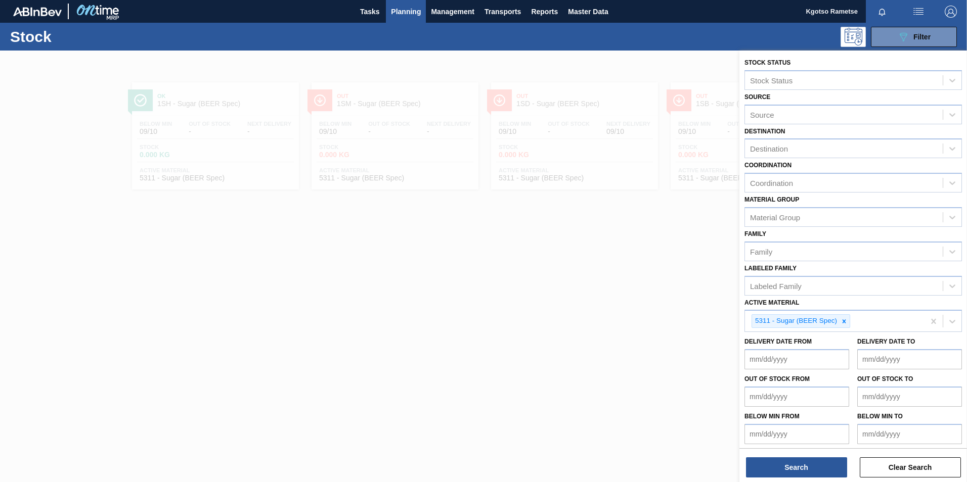
scroll to position [3, 0]
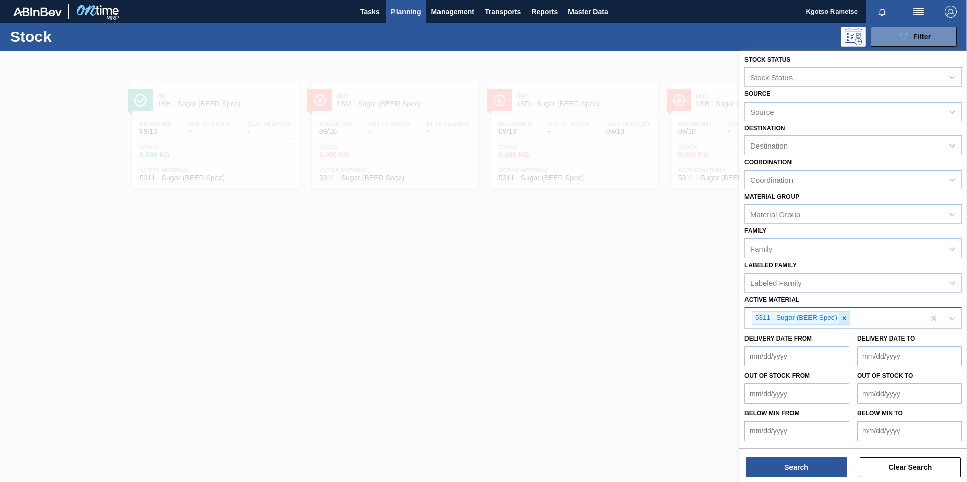
click at [844, 317] on icon at bounding box center [843, 318] width 7 height 7
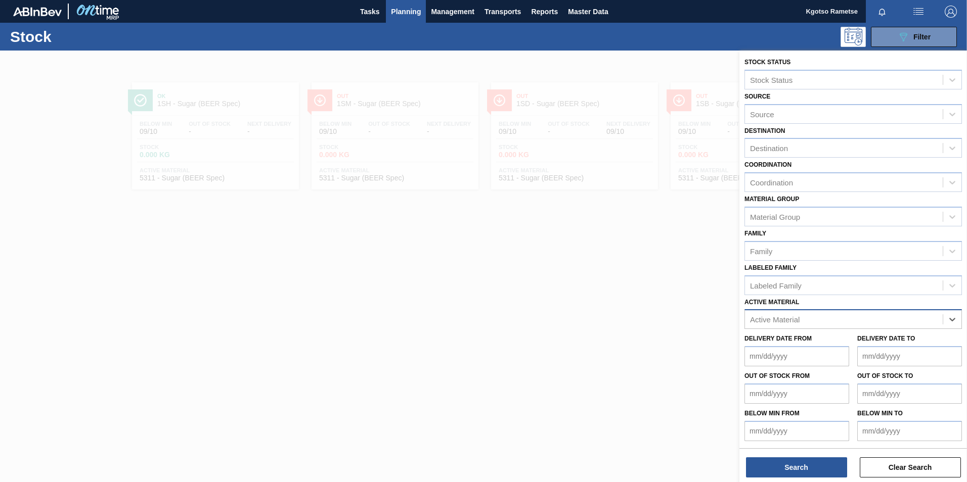
scroll to position [1, 0]
paste Material "284666"
type Material "284666"
click at [817, 352] on div "284666 - PSL Label Body 660RB Flanker" at bounding box center [852, 344] width 217 height 19
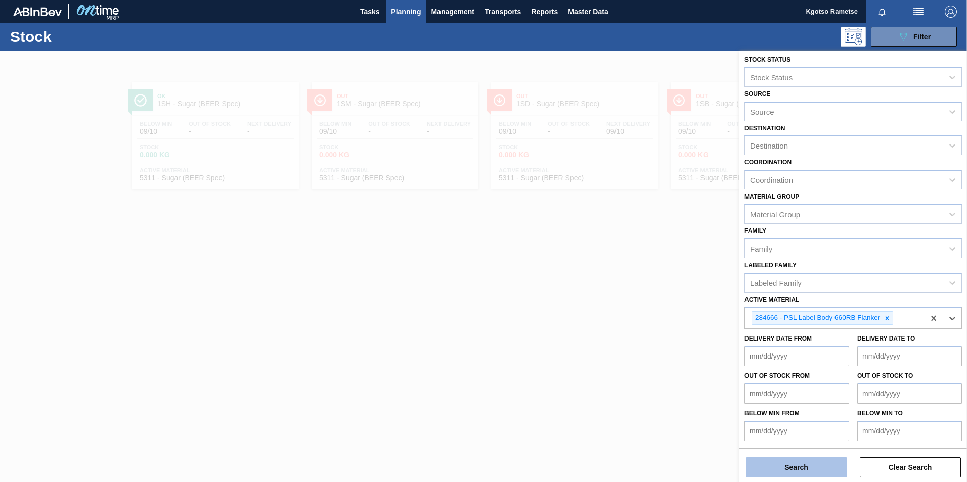
click at [806, 461] on button "Search" at bounding box center [796, 468] width 101 height 20
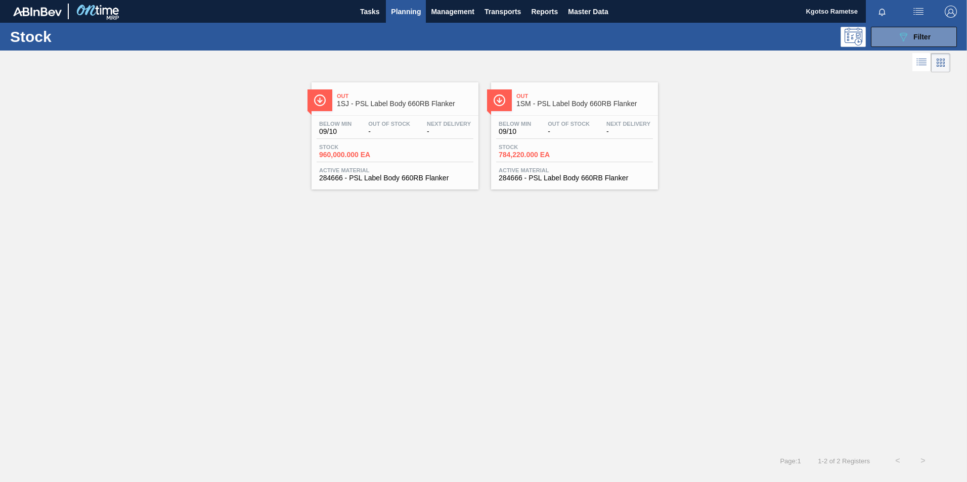
click at [546, 100] on span "1SM - PSL Label Body 660RB Flanker" at bounding box center [584, 104] width 137 height 8
